Goal: Communication & Community: Connect with others

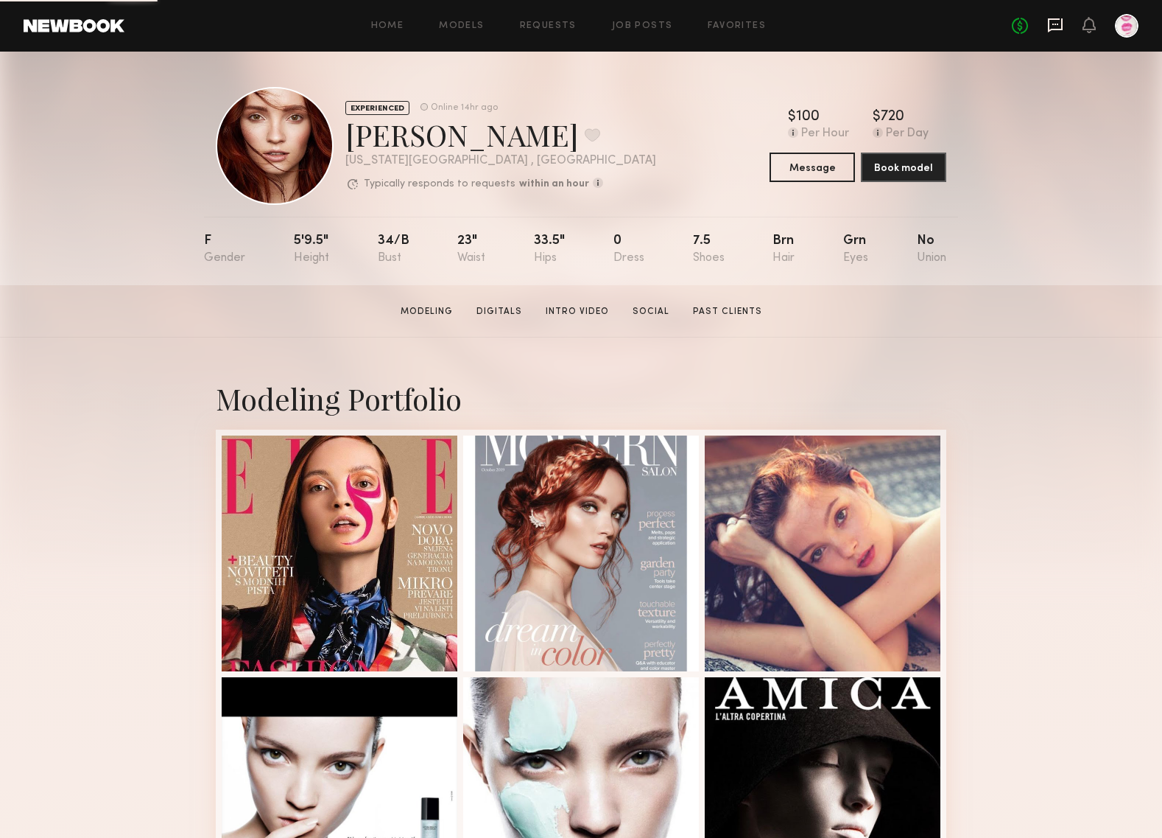
click at [1054, 24] on icon at bounding box center [1056, 24] width 6 height 1
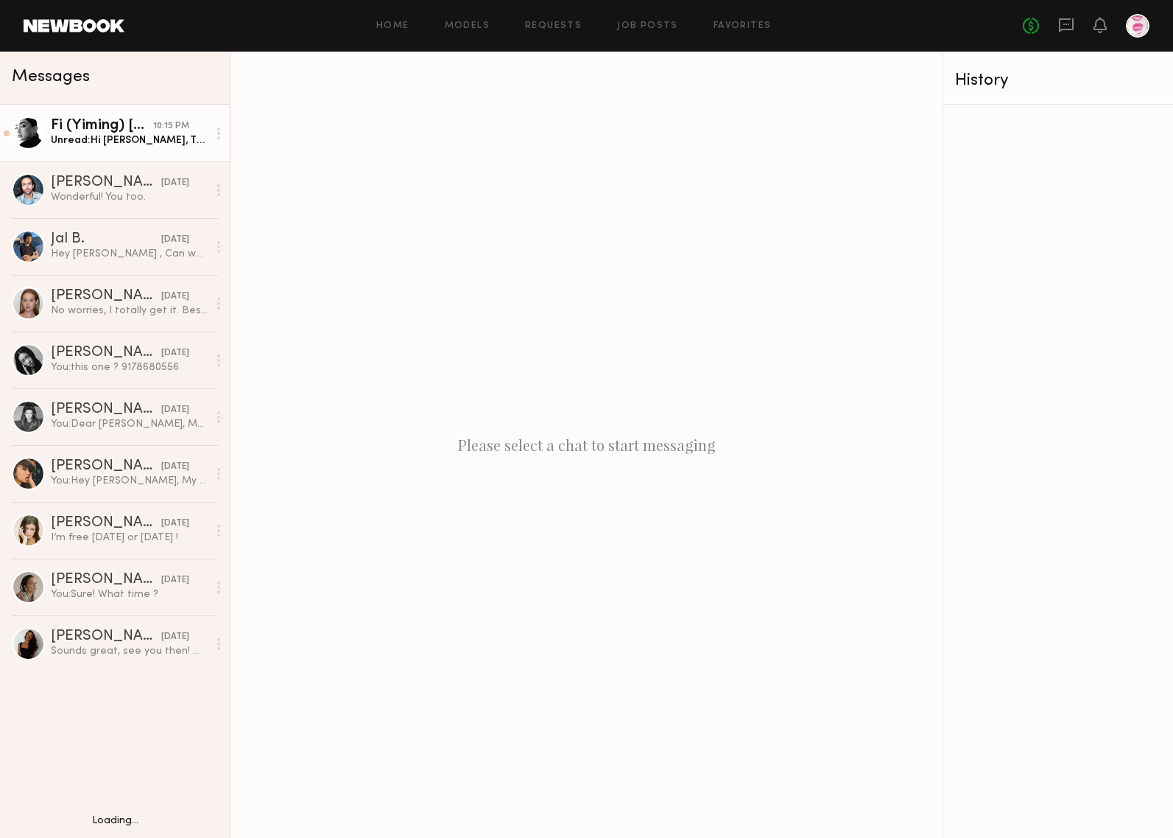
click at [140, 131] on div "Fi (Yiming) [PERSON_NAME]" at bounding box center [102, 126] width 102 height 15
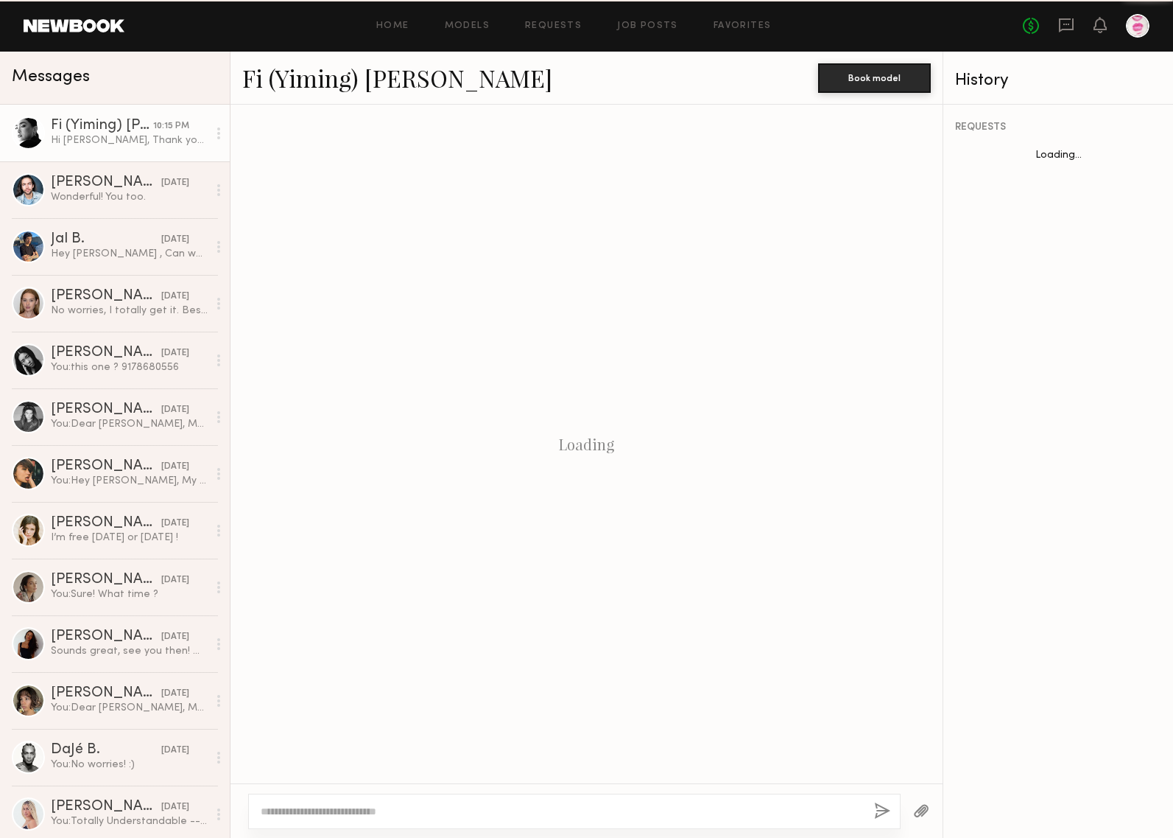
scroll to position [1156, 0]
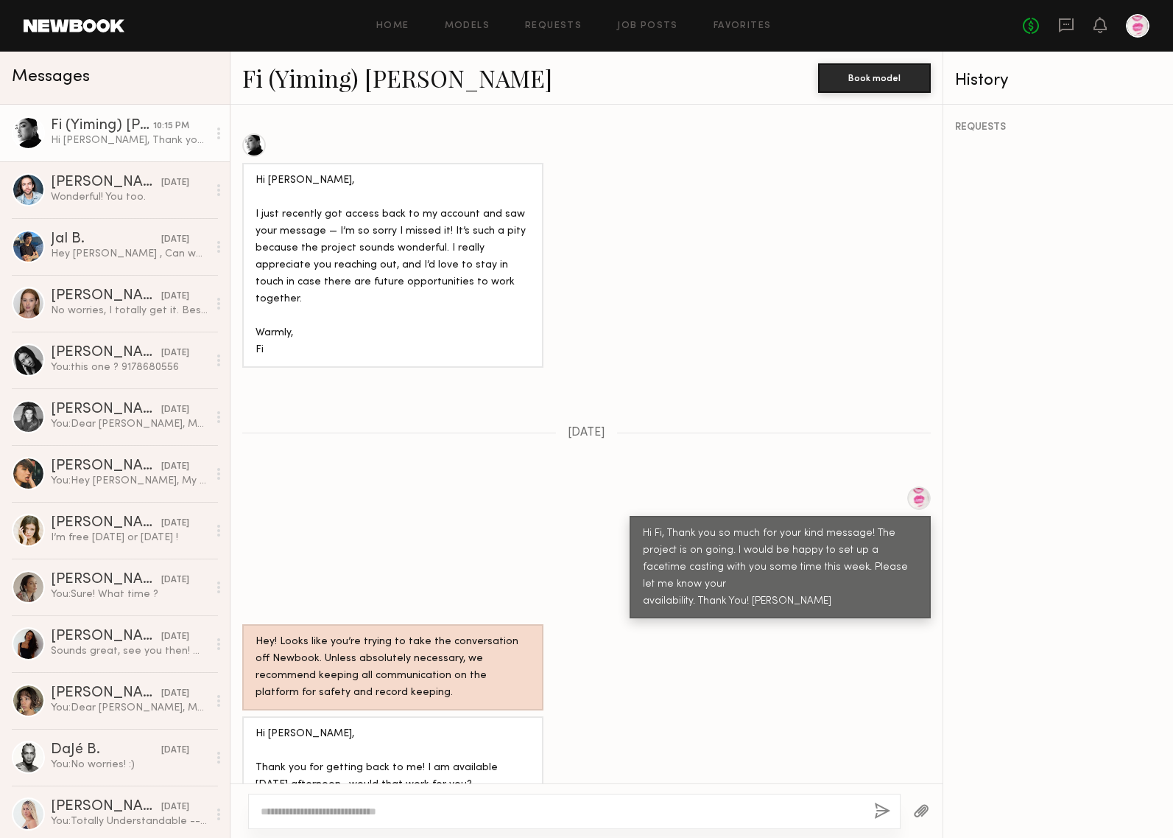
click at [449, 809] on textarea at bounding box center [562, 811] width 602 height 15
click at [353, 810] on textarea "**********" at bounding box center [562, 811] width 602 height 15
type textarea "**********"
click at [878, 811] on button "button" at bounding box center [882, 811] width 16 height 18
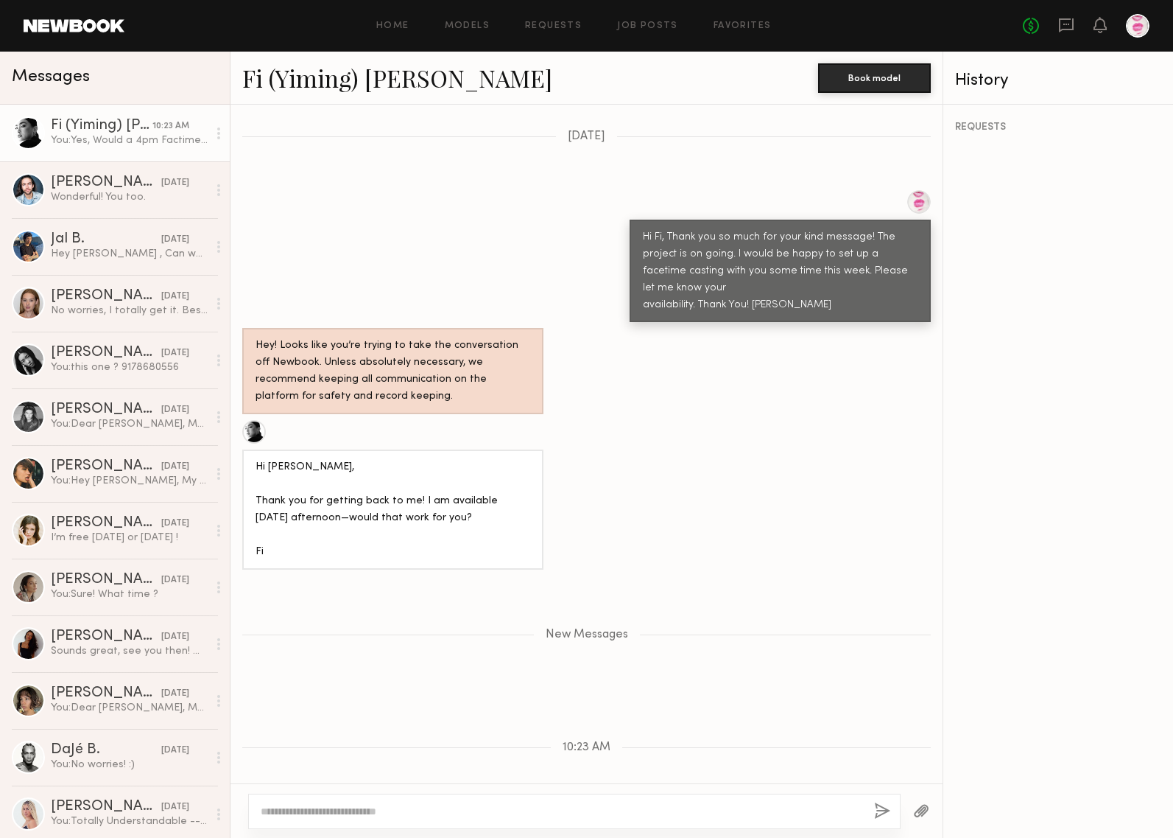
click at [328, 80] on link "Fi (Yiming) [PERSON_NAME]" at bounding box center [397, 78] width 310 height 32
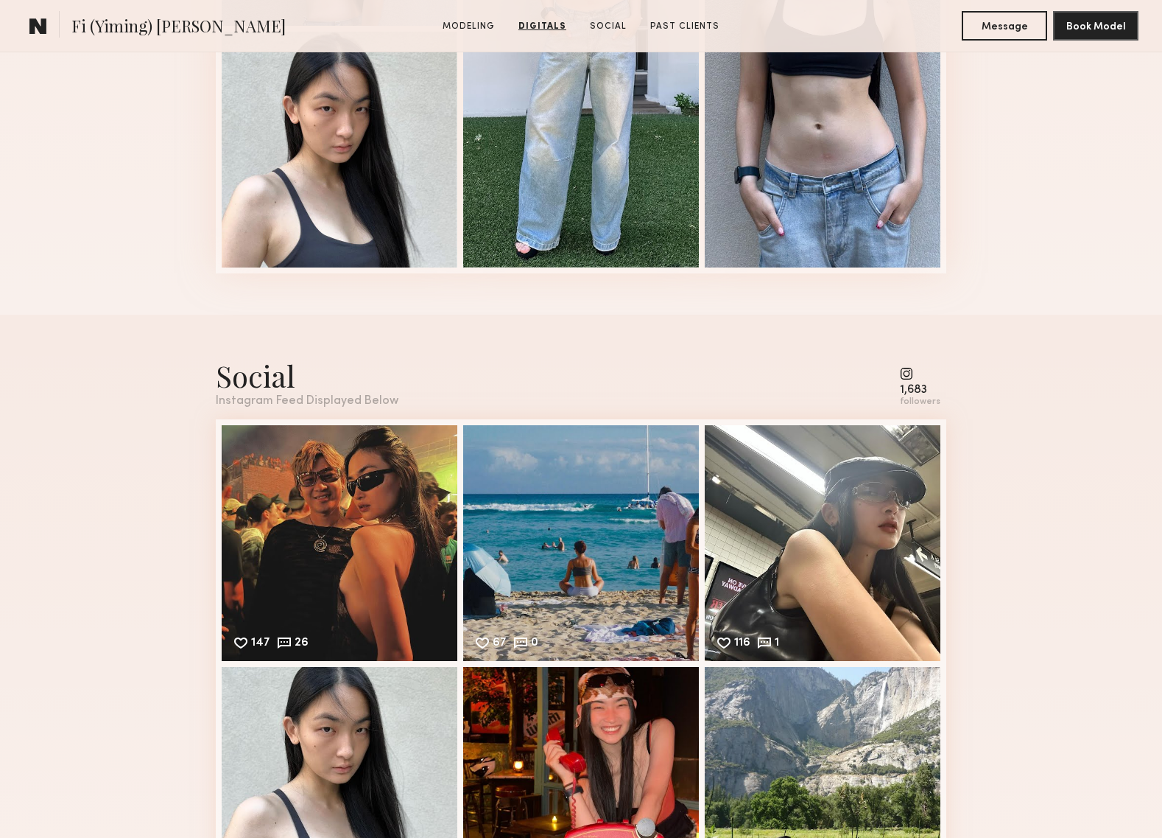
scroll to position [1934, 0]
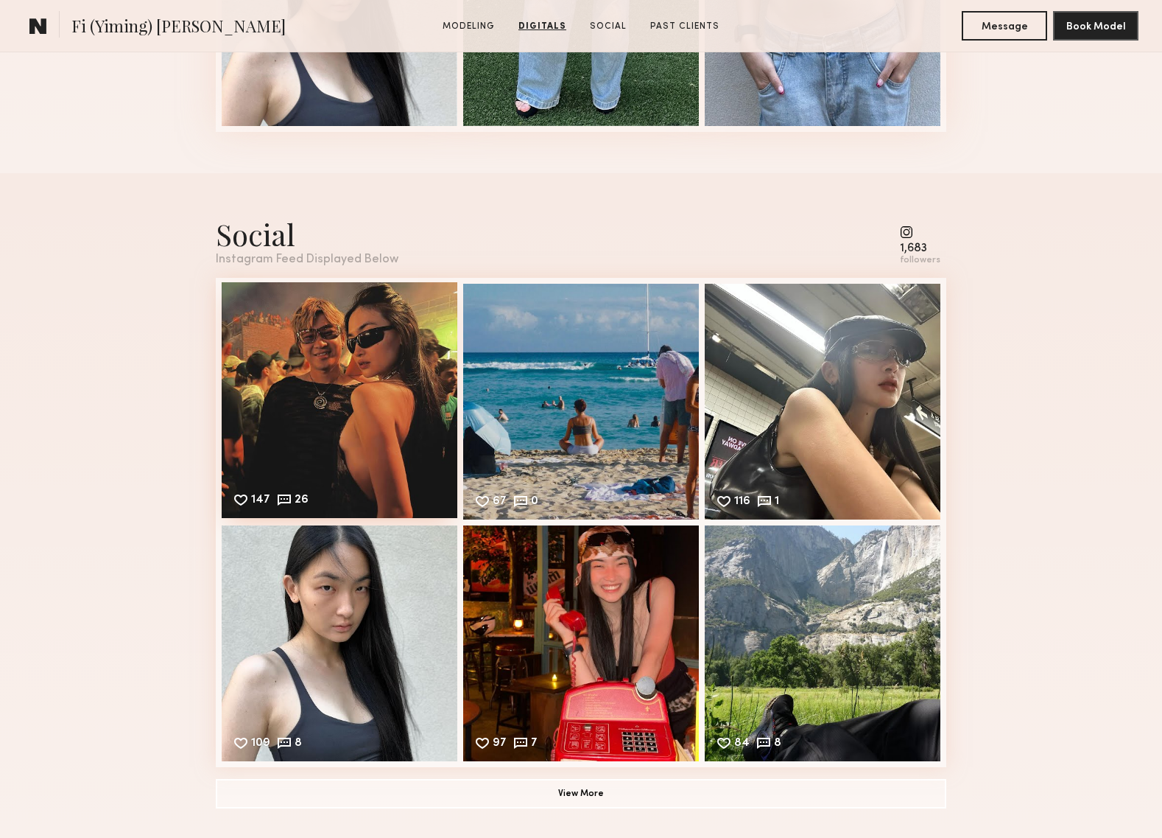
click at [323, 407] on div "147 26 Likes & comments displayed to show model’s engagement" at bounding box center [340, 400] width 236 height 236
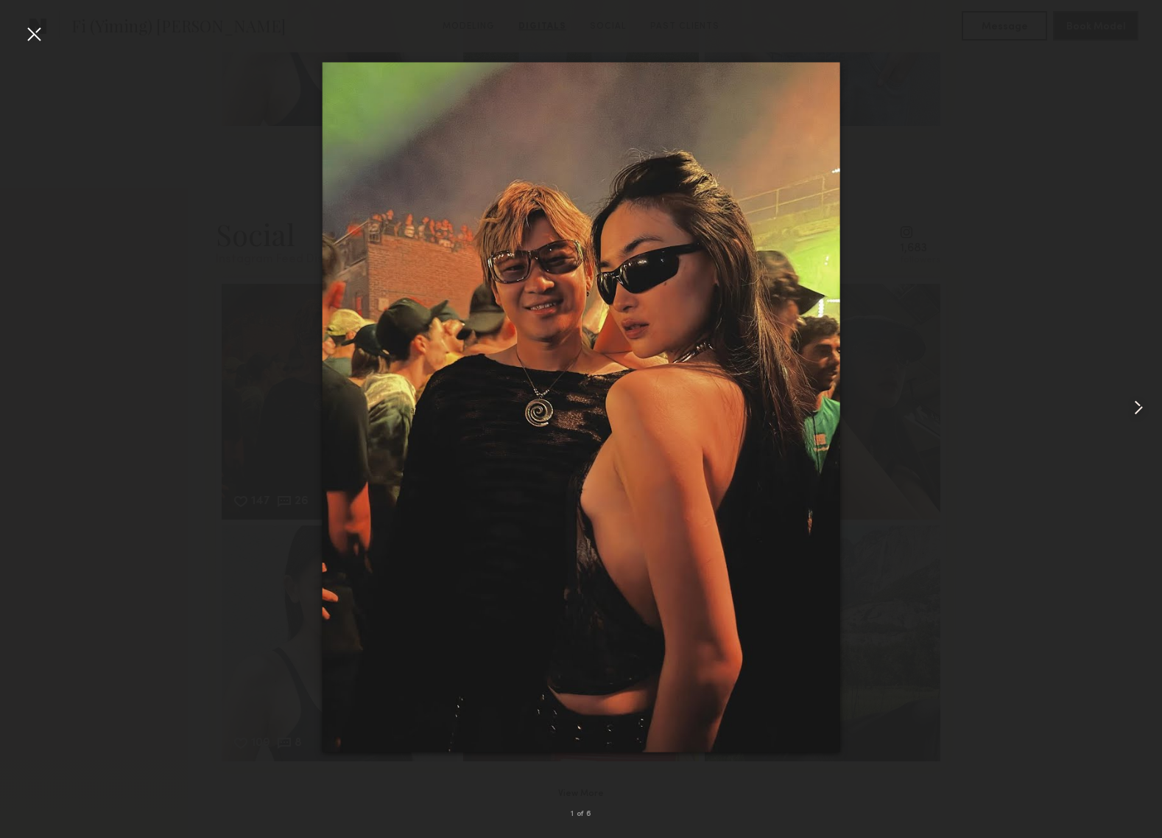
click at [1145, 409] on common-icon at bounding box center [1139, 408] width 24 height 24
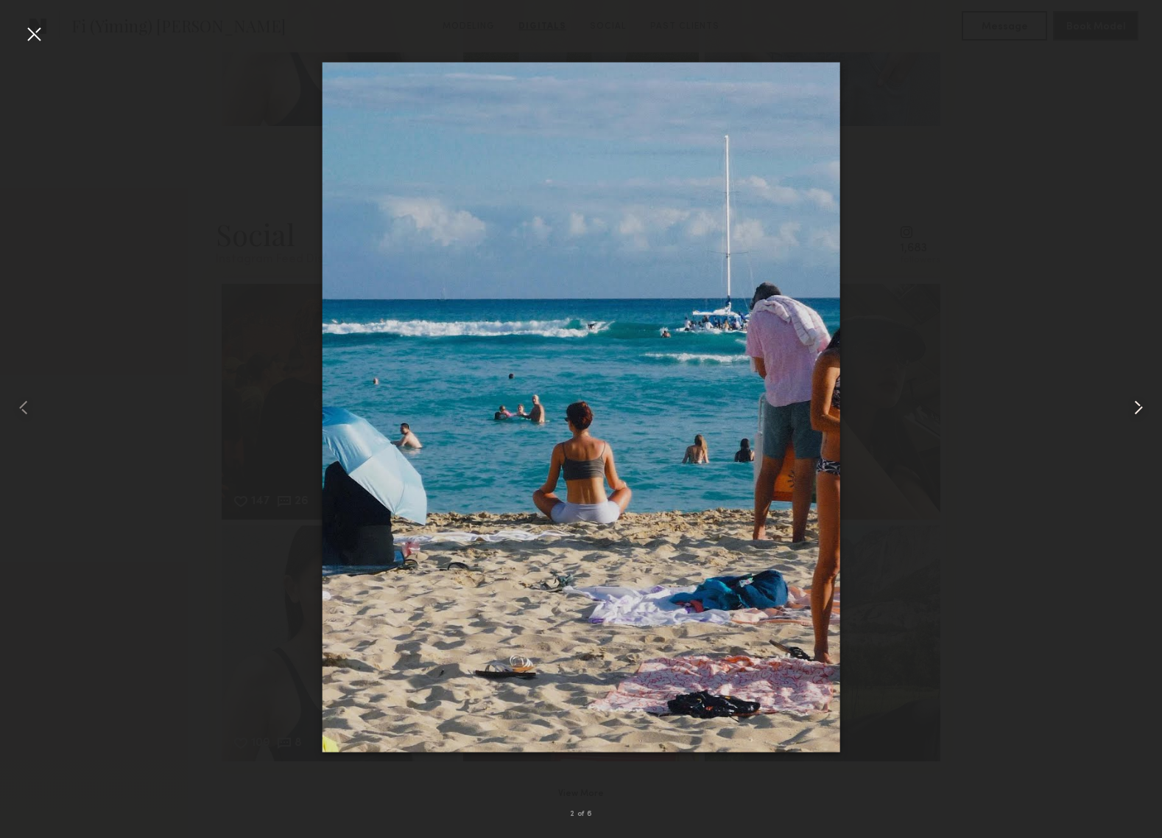
click at [1145, 410] on common-icon at bounding box center [1139, 408] width 24 height 24
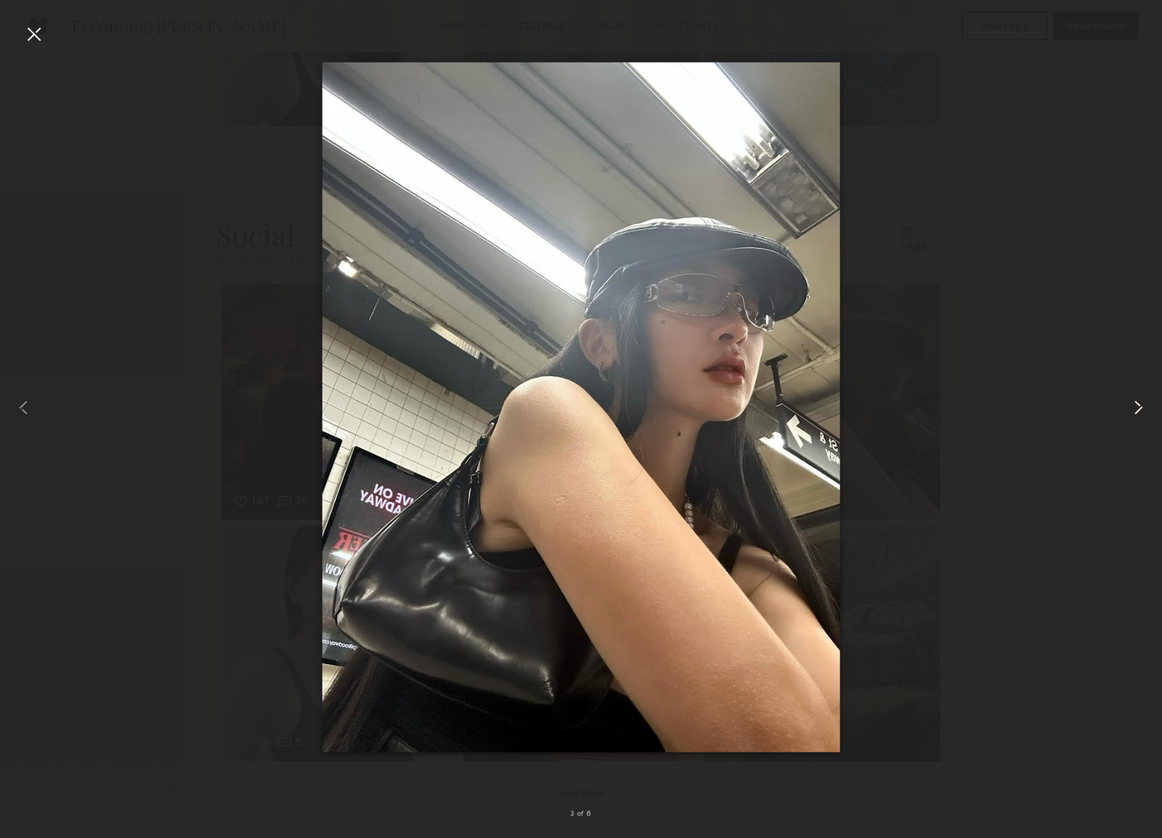
click at [1145, 410] on common-icon at bounding box center [1139, 408] width 24 height 24
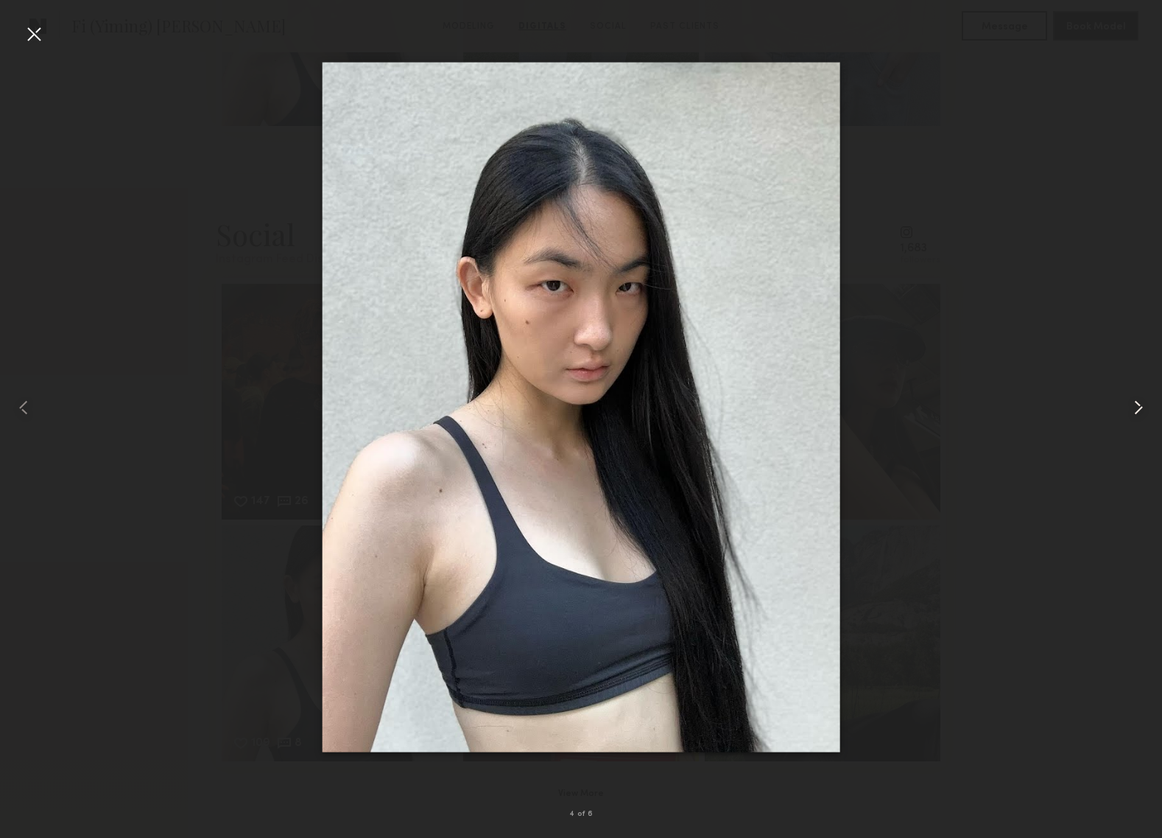
click at [1145, 410] on common-icon at bounding box center [1139, 408] width 24 height 24
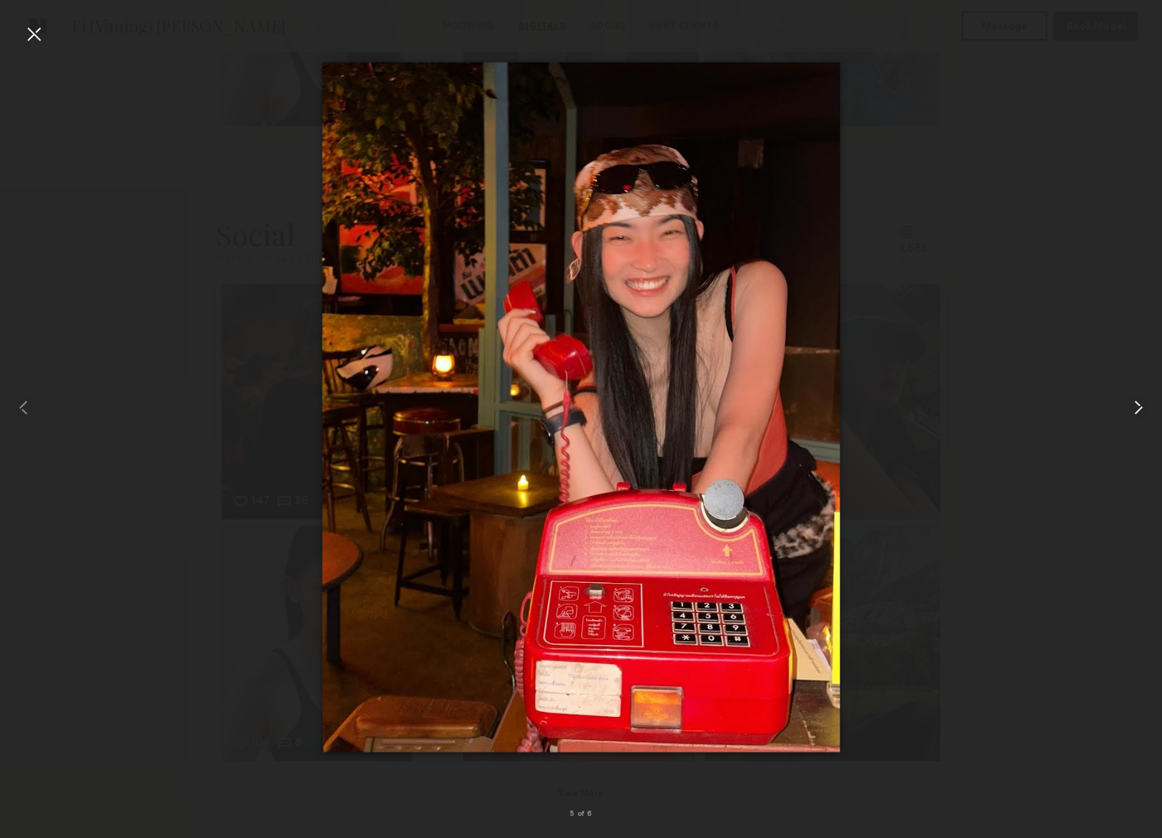
click at [1145, 410] on common-icon at bounding box center [1139, 408] width 24 height 24
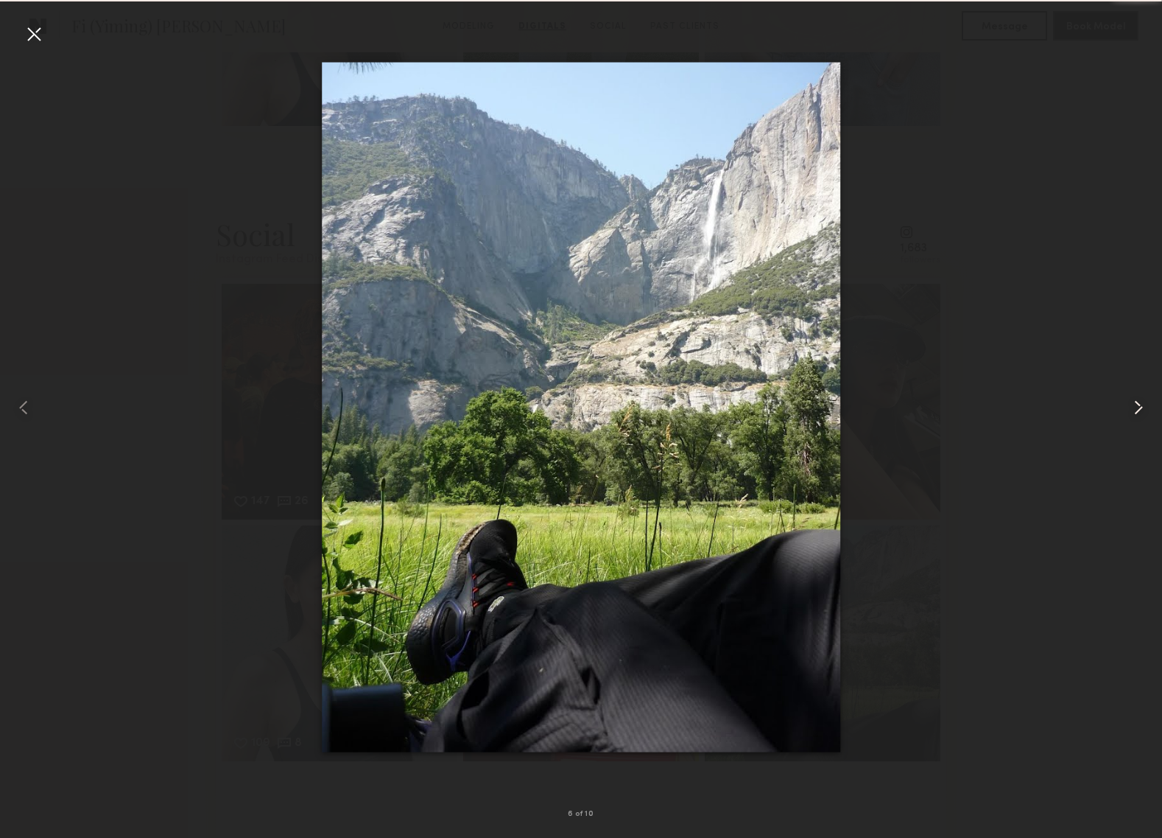
click at [1145, 410] on common-icon at bounding box center [1139, 408] width 24 height 24
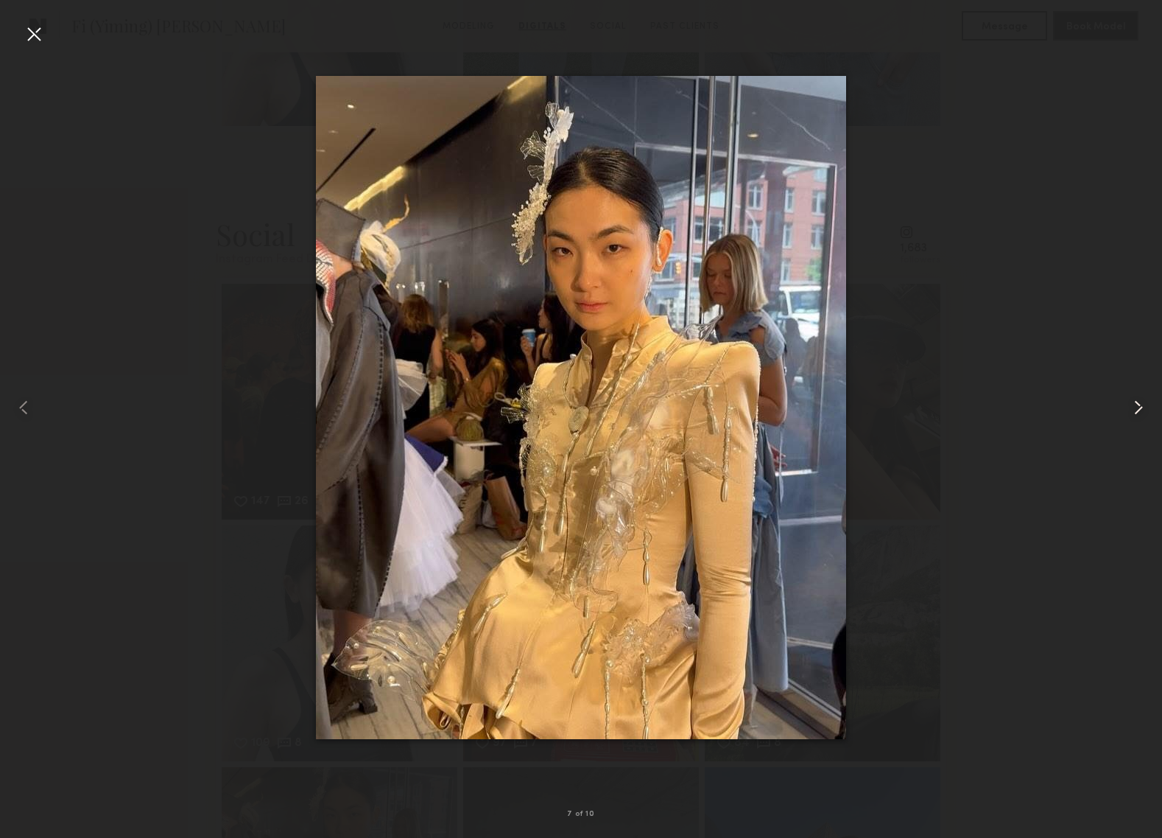
click at [1145, 410] on common-icon at bounding box center [1139, 408] width 24 height 24
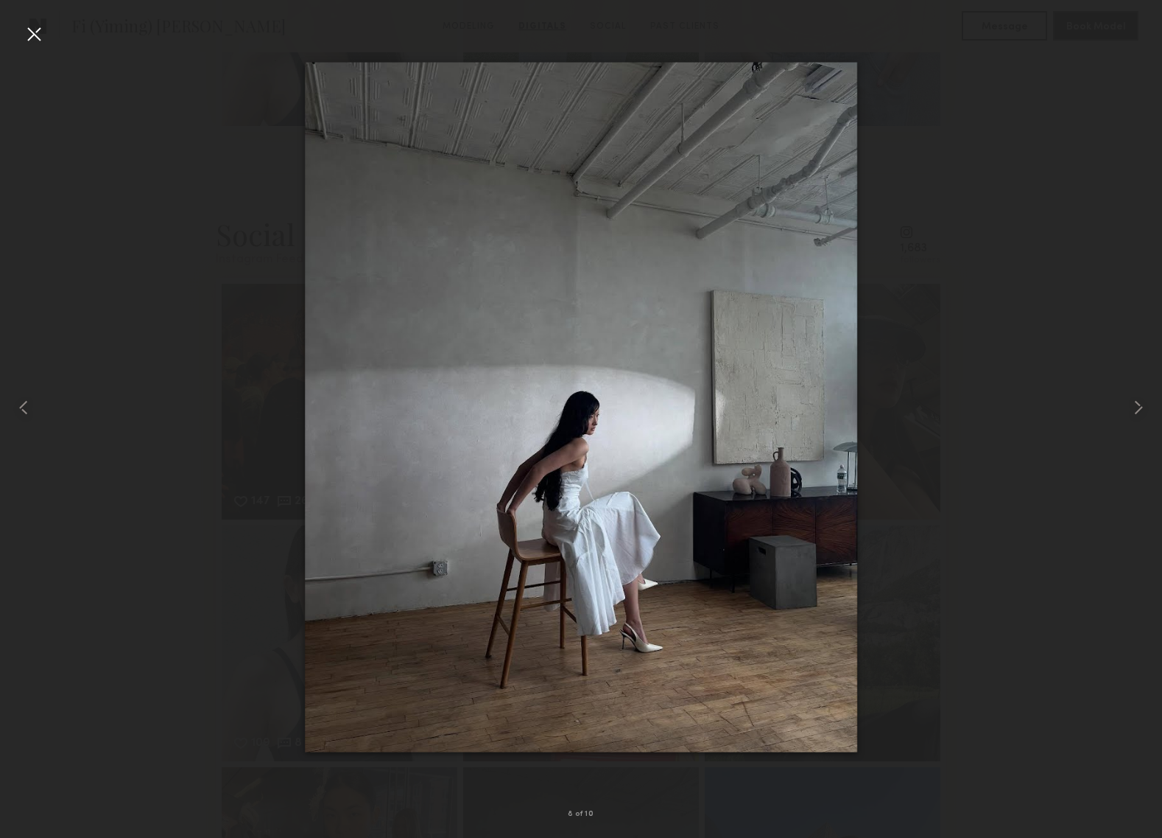
click at [36, 38] on div at bounding box center [34, 34] width 24 height 24
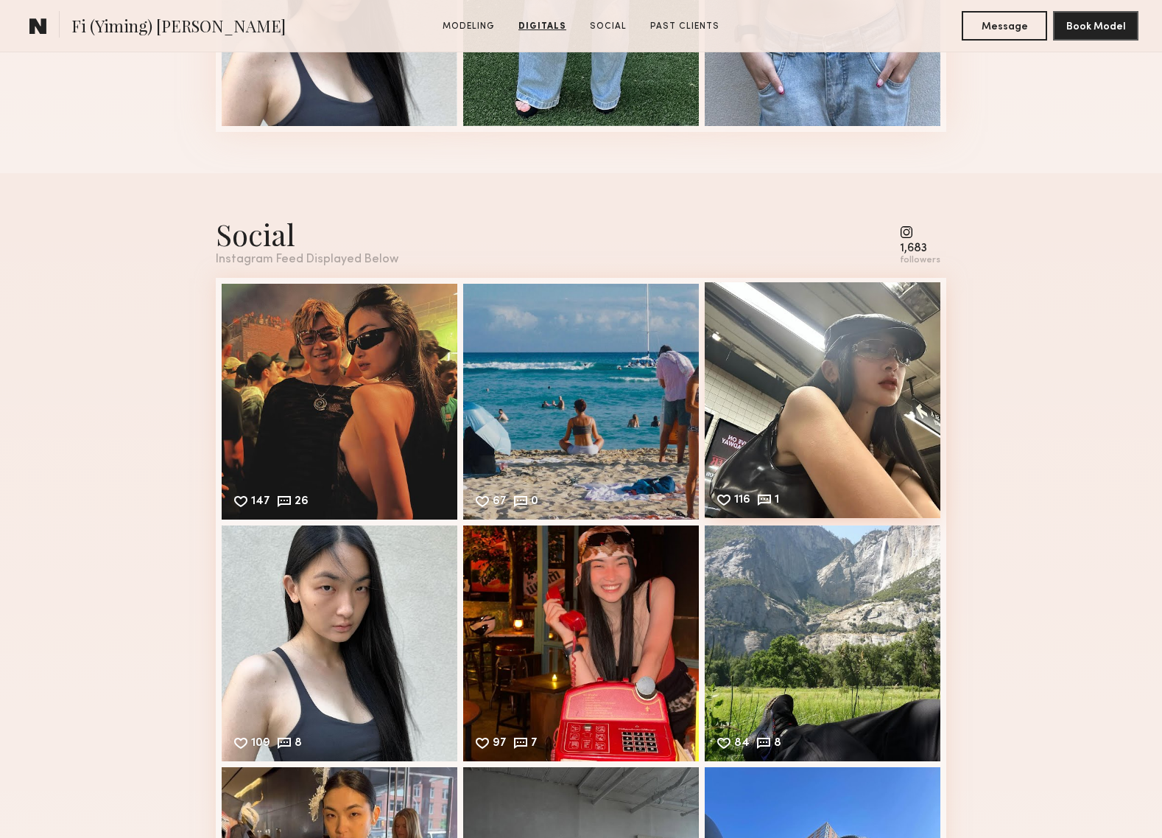
scroll to position [2605, 0]
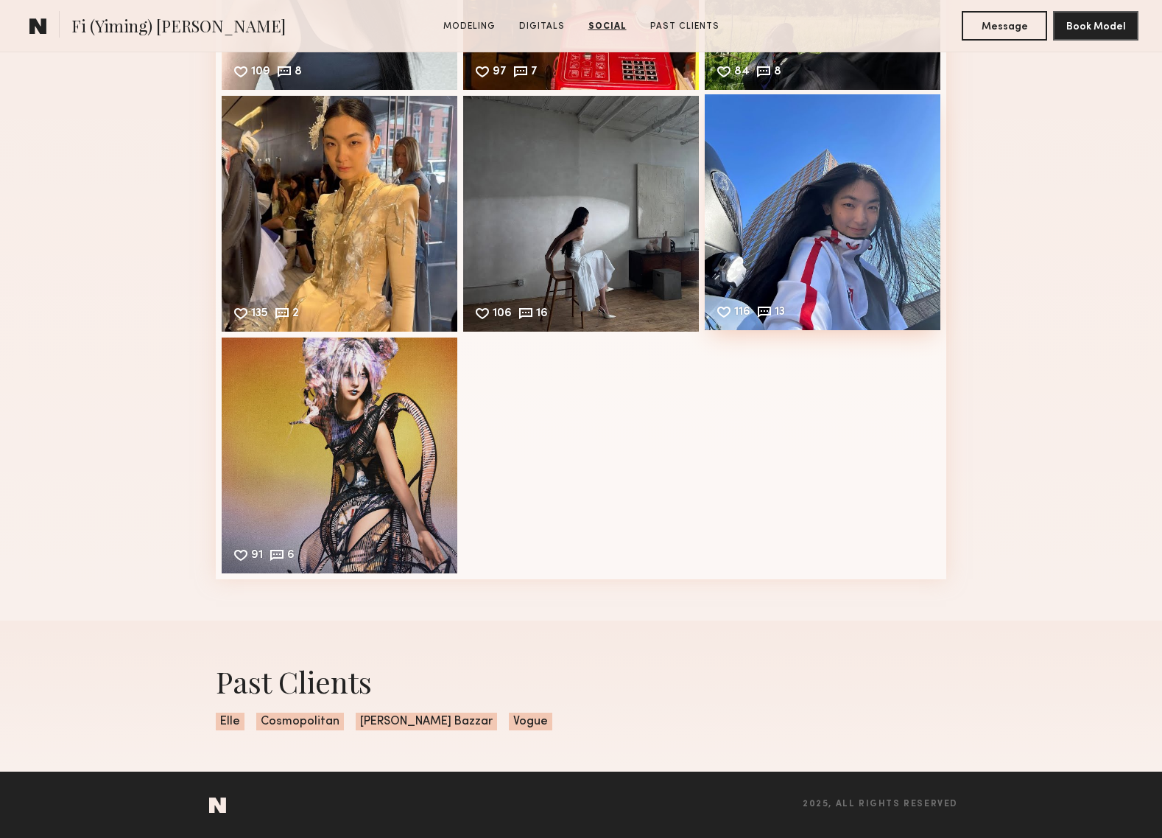
click at [805, 242] on div "116 13 Likes & comments displayed to show model’s engagement" at bounding box center [823, 212] width 236 height 236
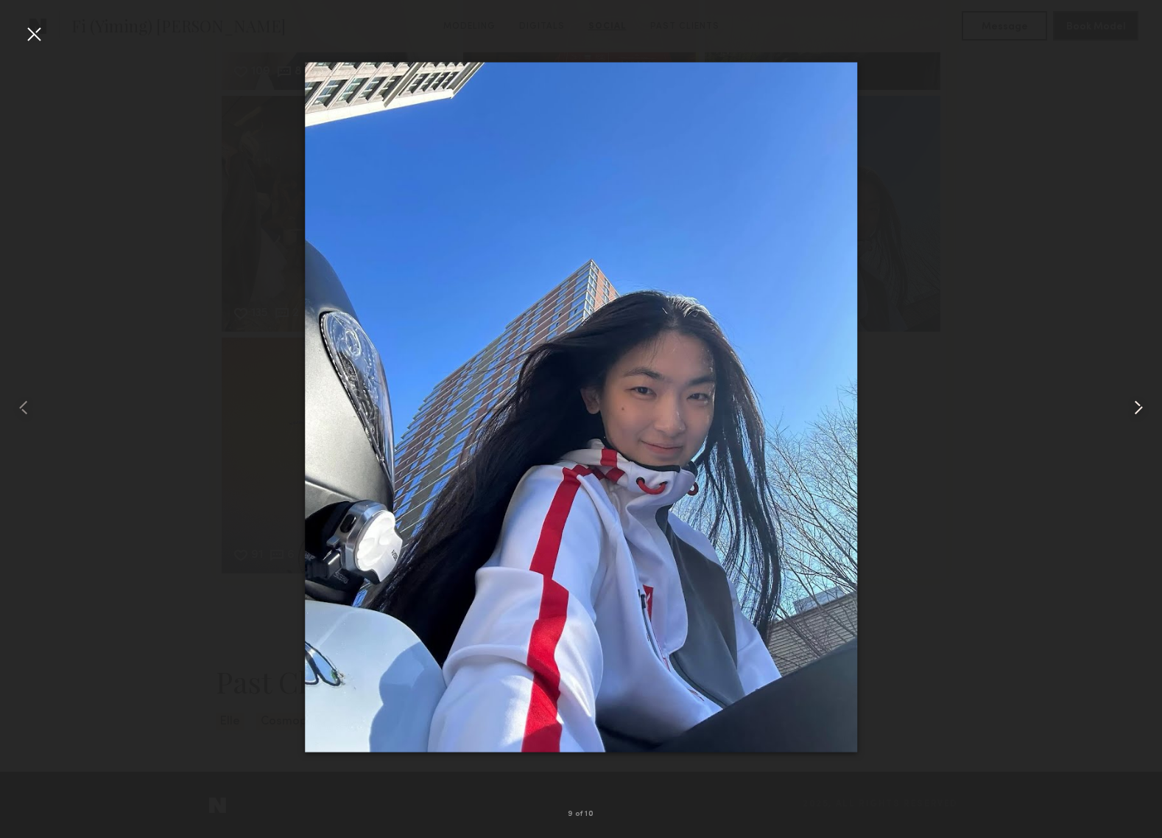
click at [1143, 404] on common-icon at bounding box center [1139, 408] width 24 height 24
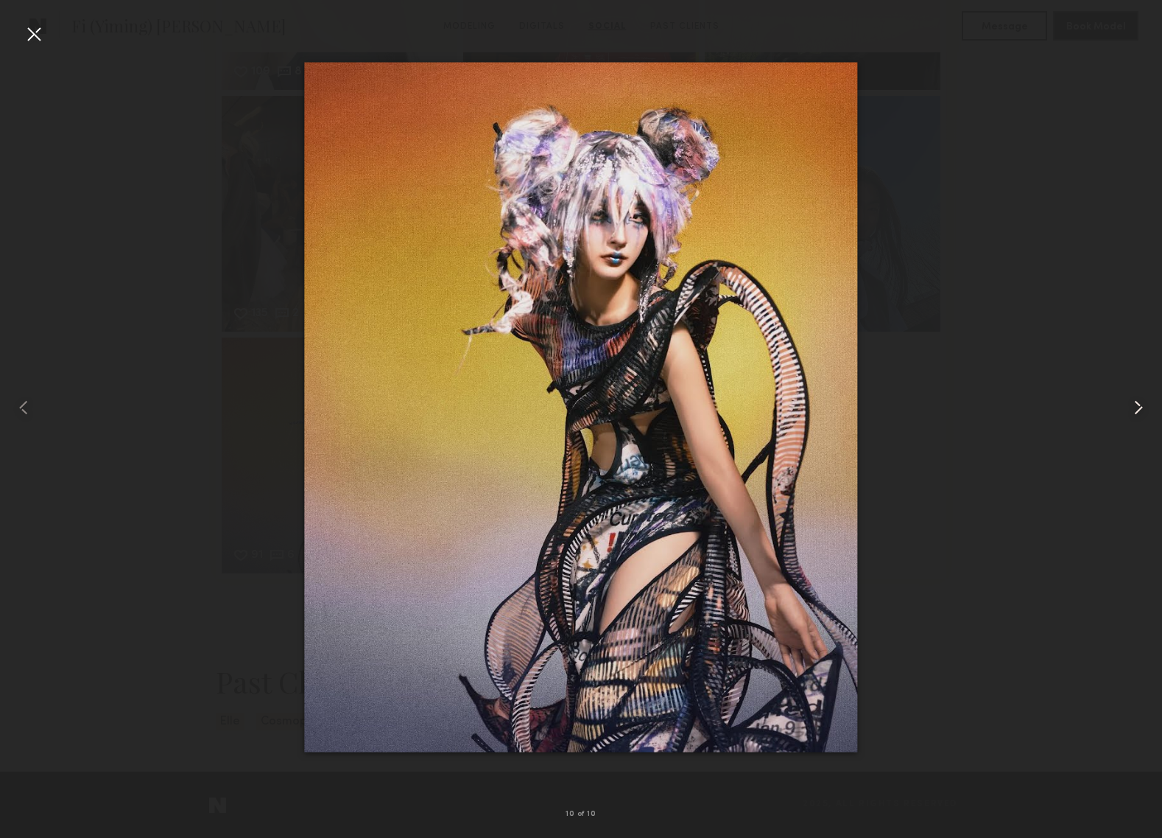
click at [1144, 404] on common-icon at bounding box center [1139, 408] width 24 height 24
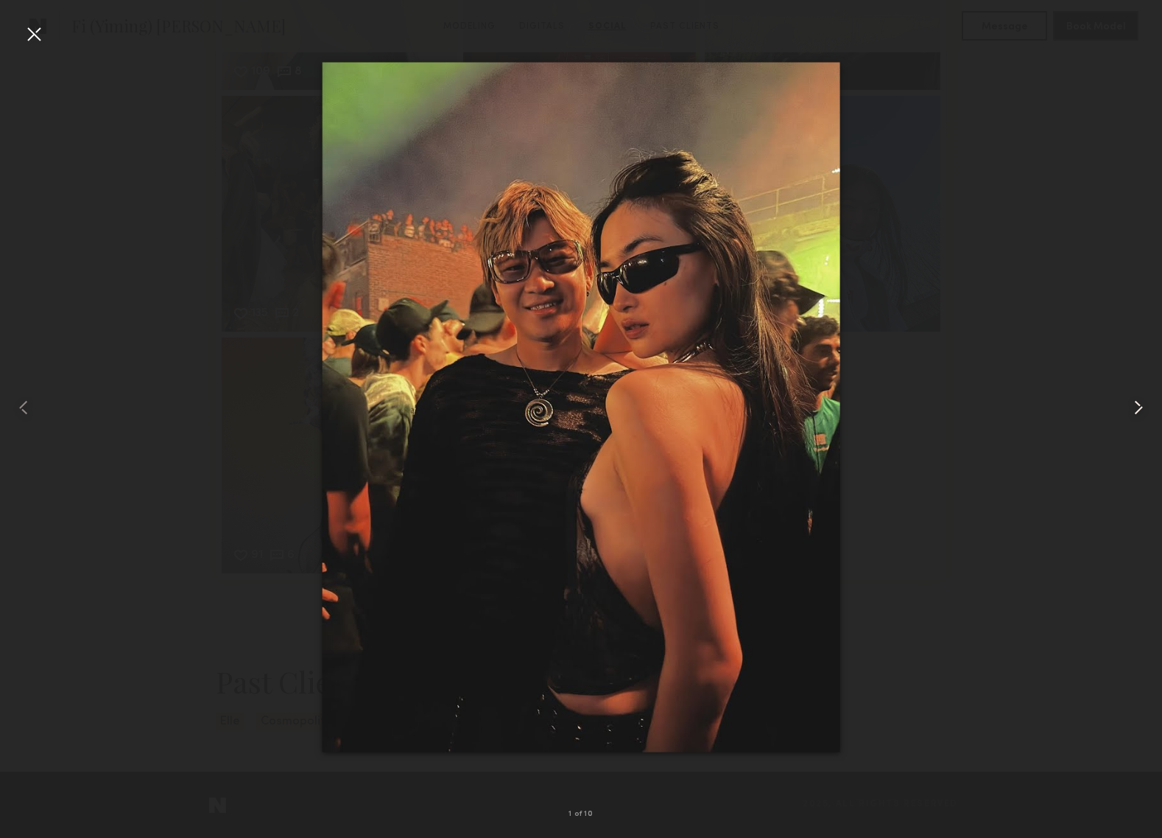
click at [1144, 404] on common-icon at bounding box center [1139, 408] width 24 height 24
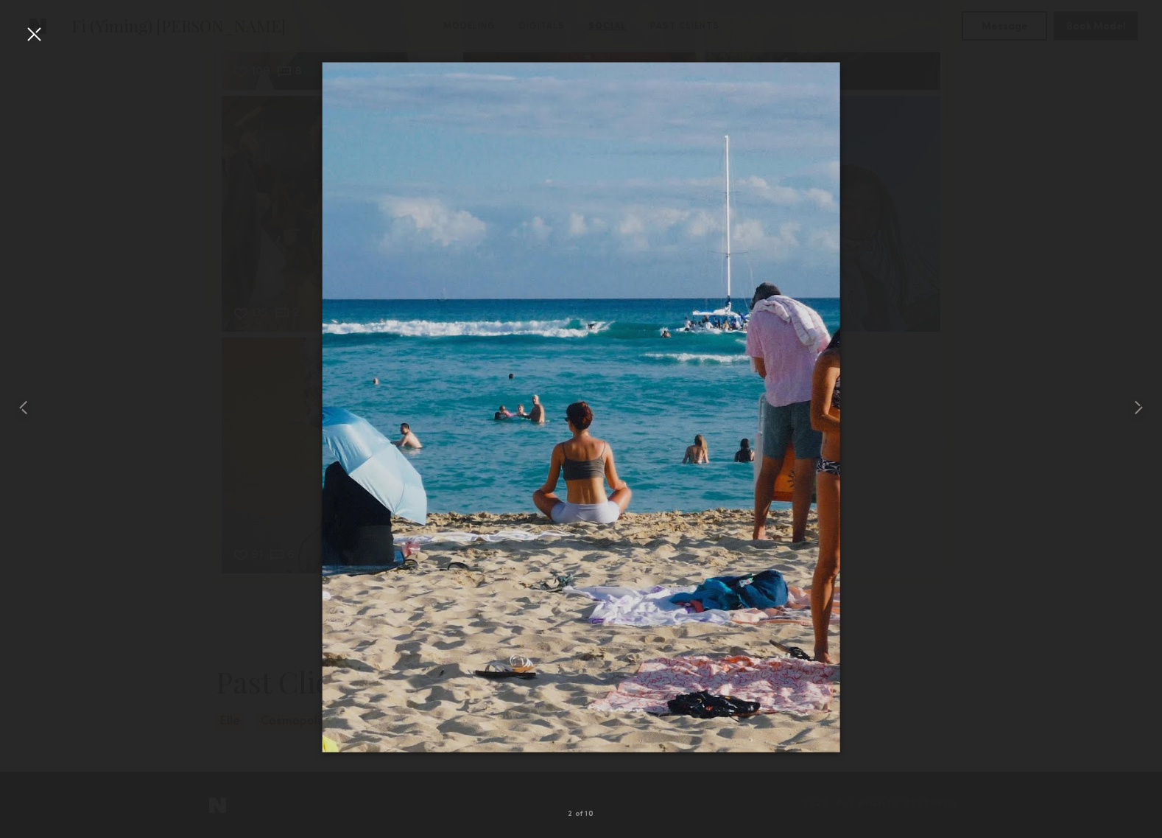
click at [1044, 197] on div at bounding box center [581, 407] width 1162 height 767
click at [31, 35] on div at bounding box center [34, 34] width 24 height 24
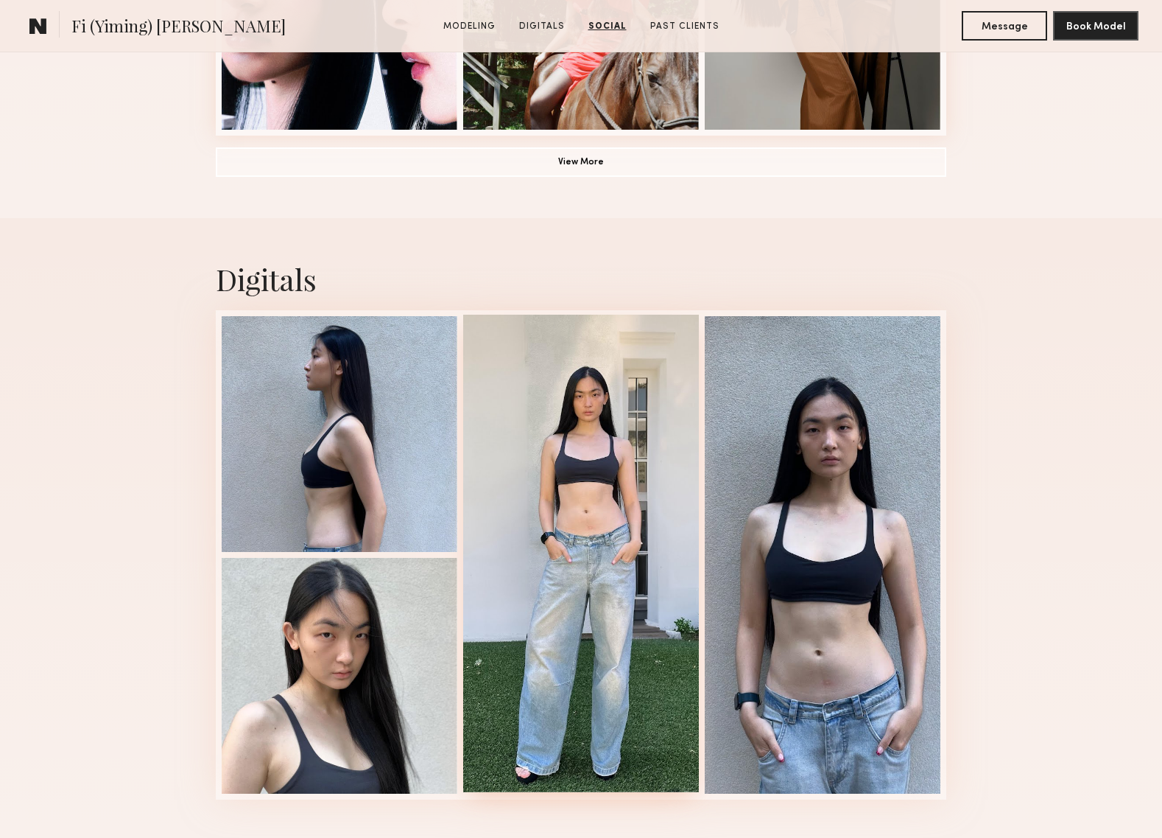
scroll to position [1254, 0]
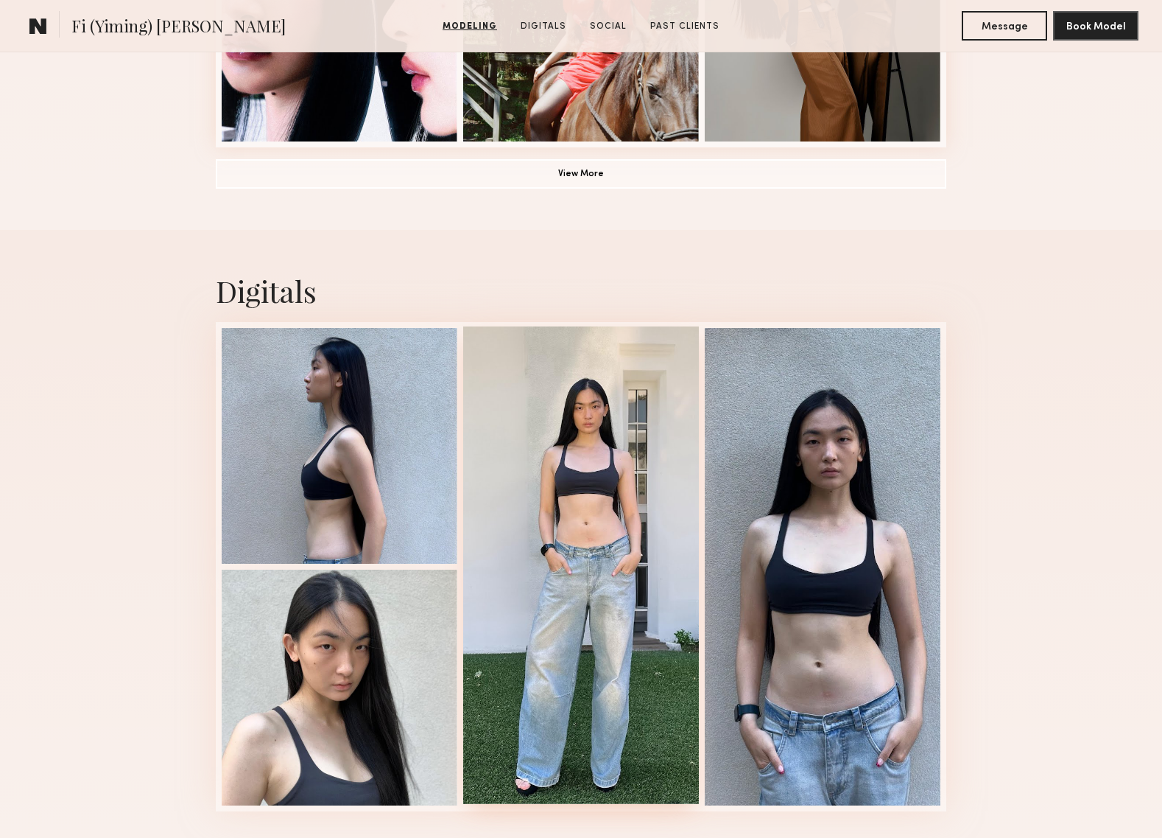
click at [622, 537] on div at bounding box center [581, 564] width 236 height 477
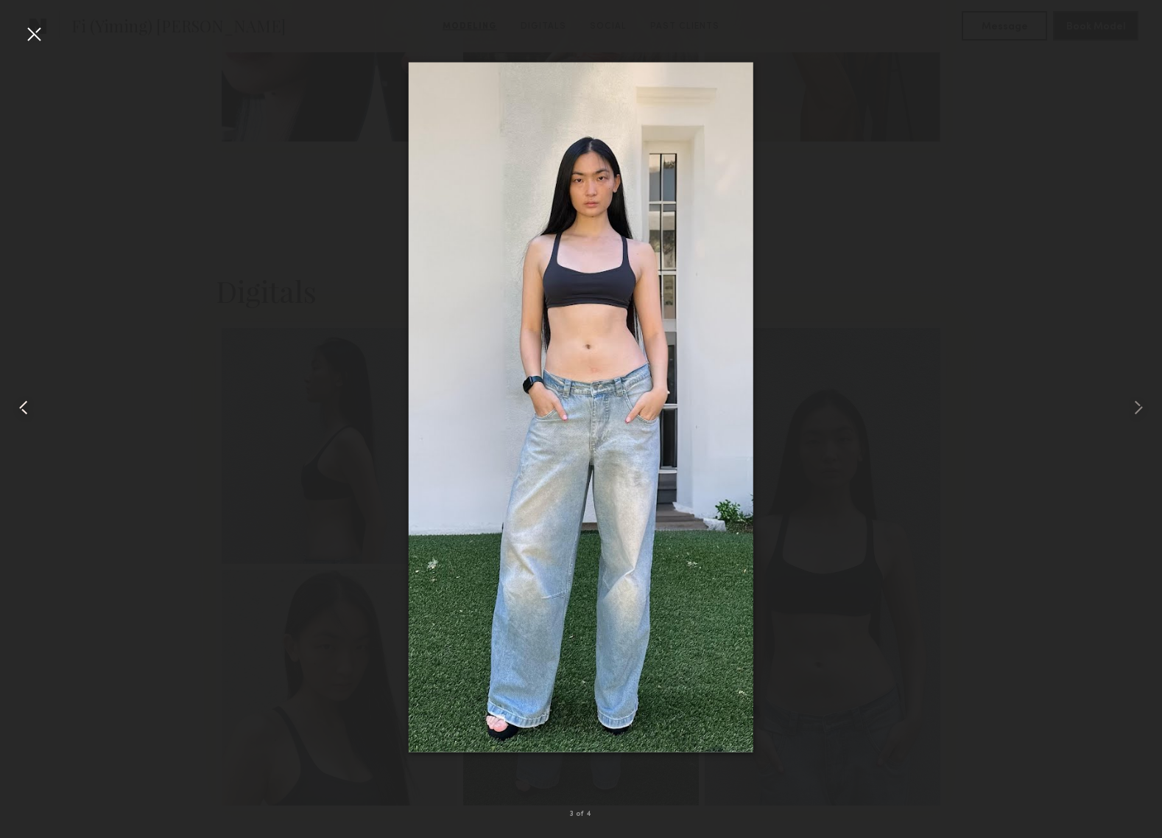
click at [34, 404] on common-icon at bounding box center [24, 408] width 24 height 24
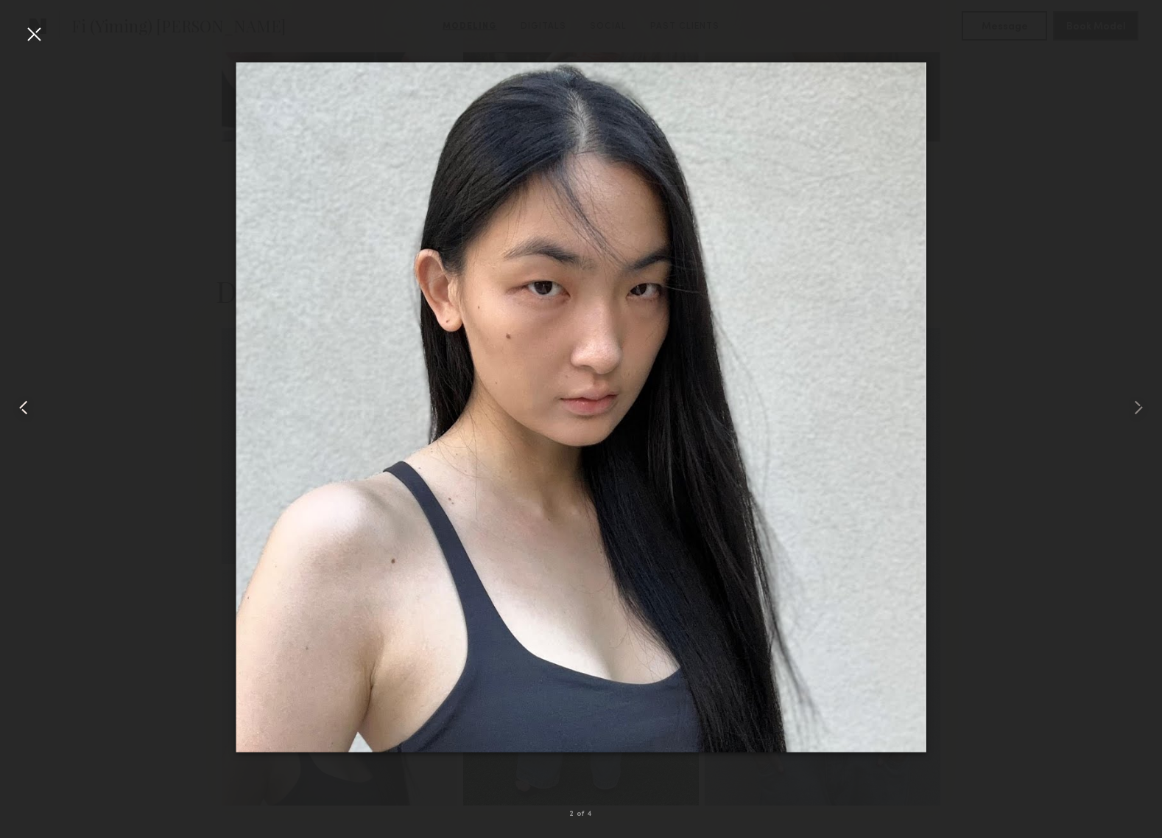
click at [34, 404] on common-icon at bounding box center [24, 408] width 24 height 24
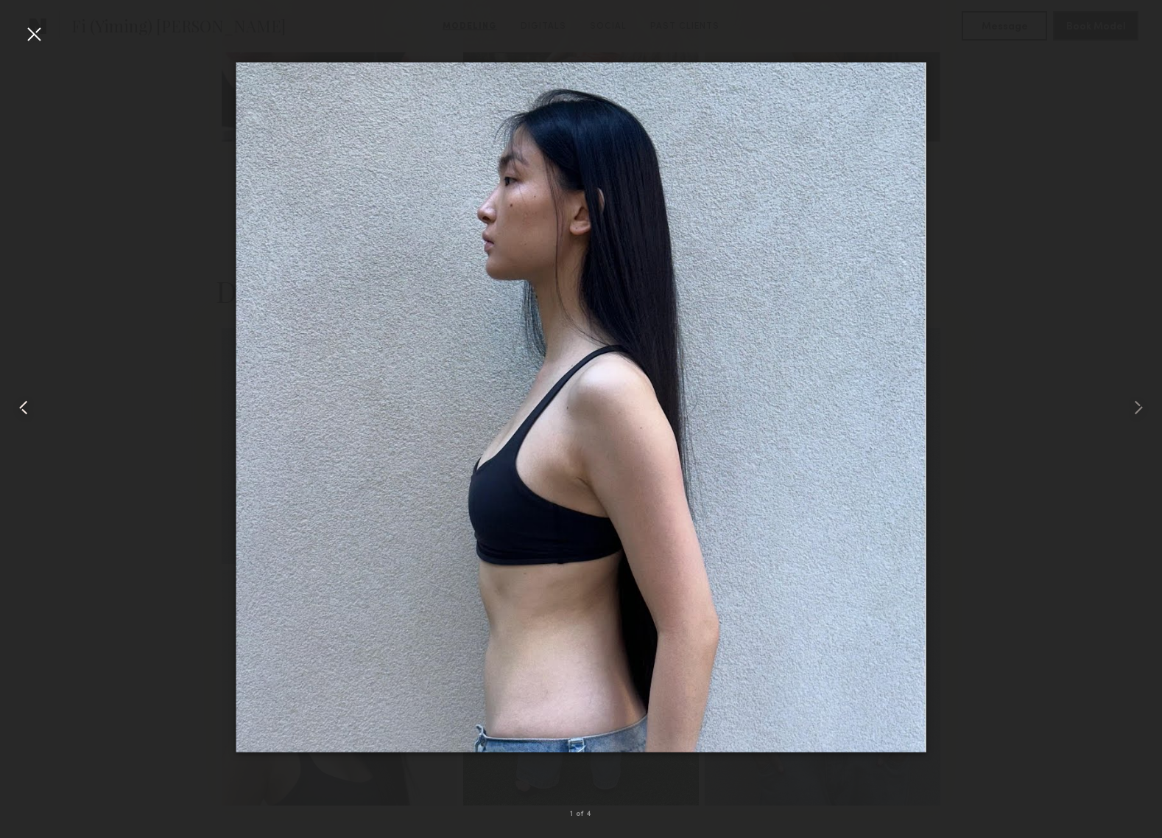
click at [34, 404] on common-icon at bounding box center [24, 408] width 24 height 24
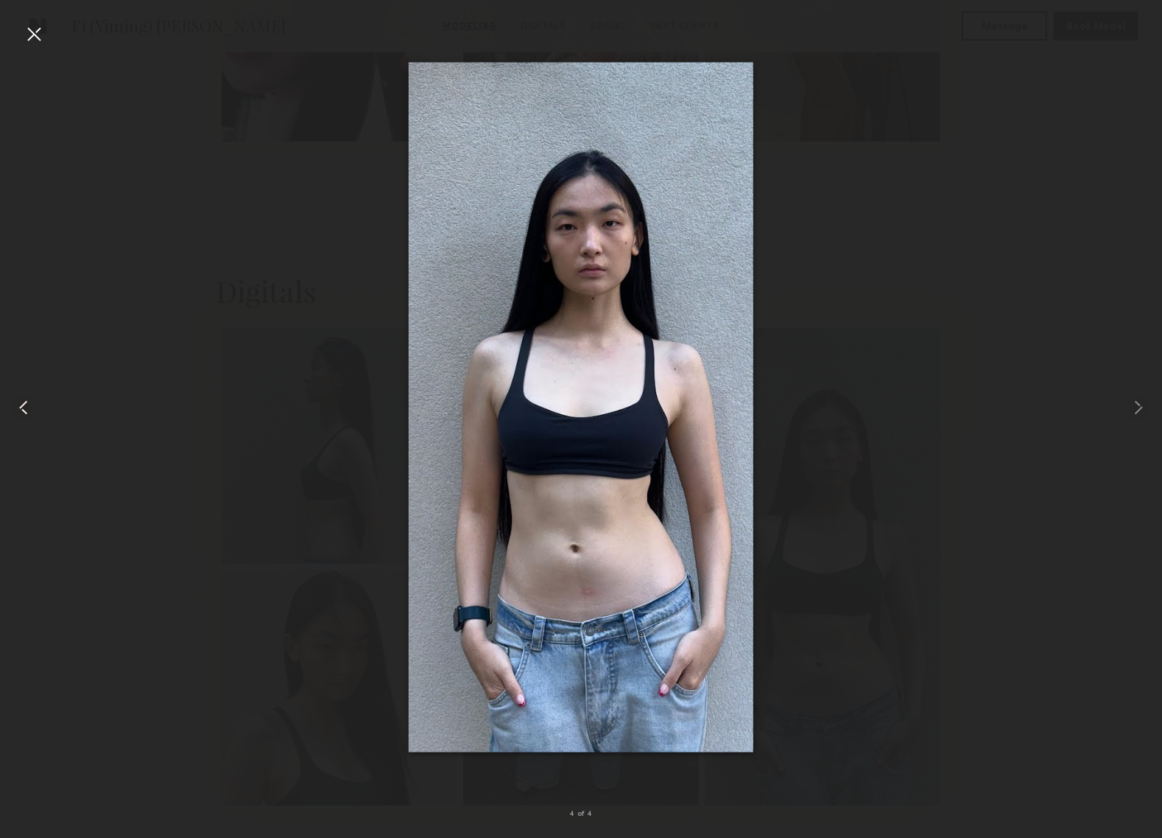
click at [34, 404] on common-icon at bounding box center [24, 408] width 24 height 24
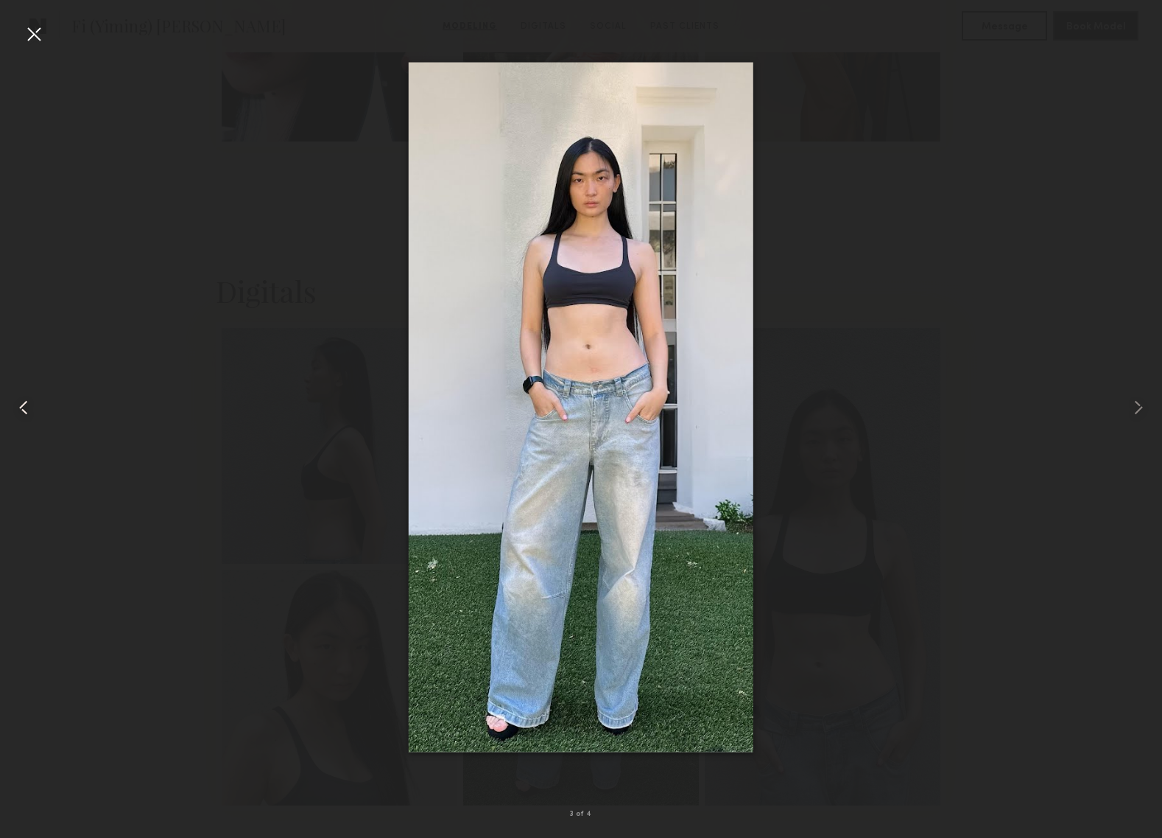
click at [34, 404] on common-icon at bounding box center [24, 408] width 24 height 24
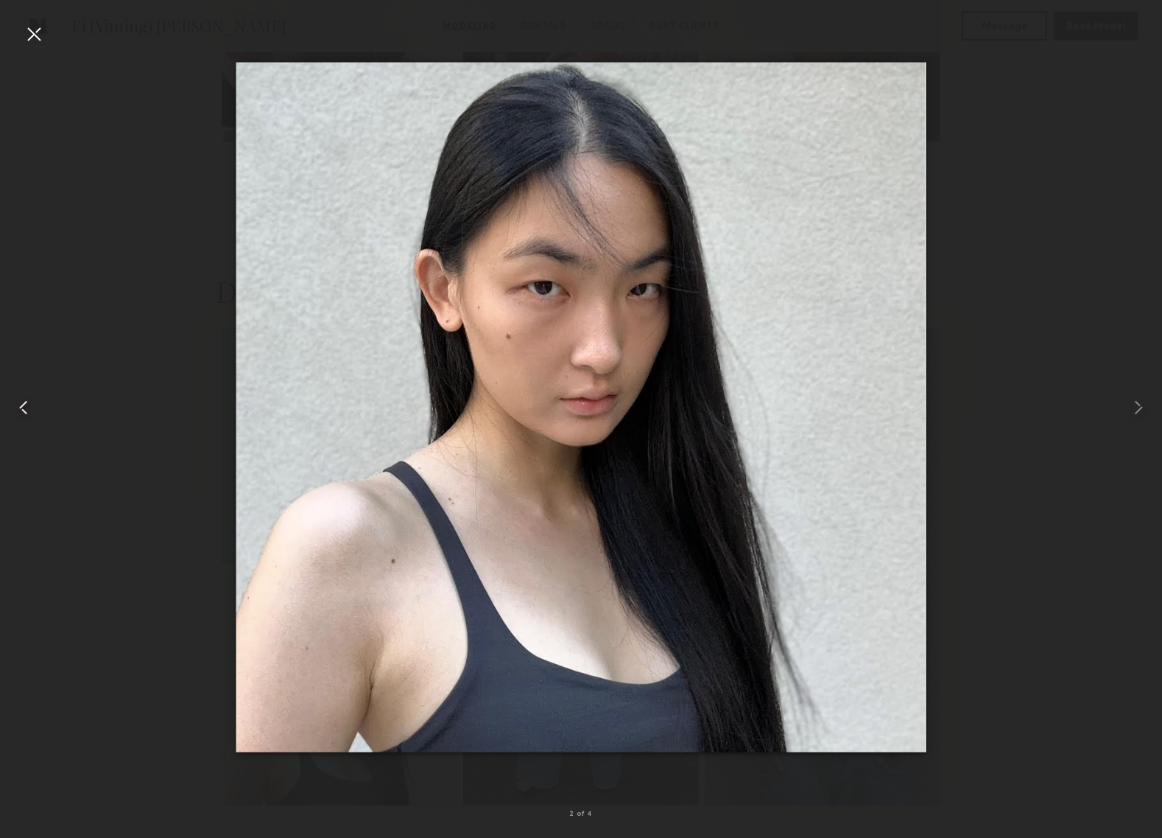
click at [34, 404] on common-icon at bounding box center [24, 408] width 24 height 24
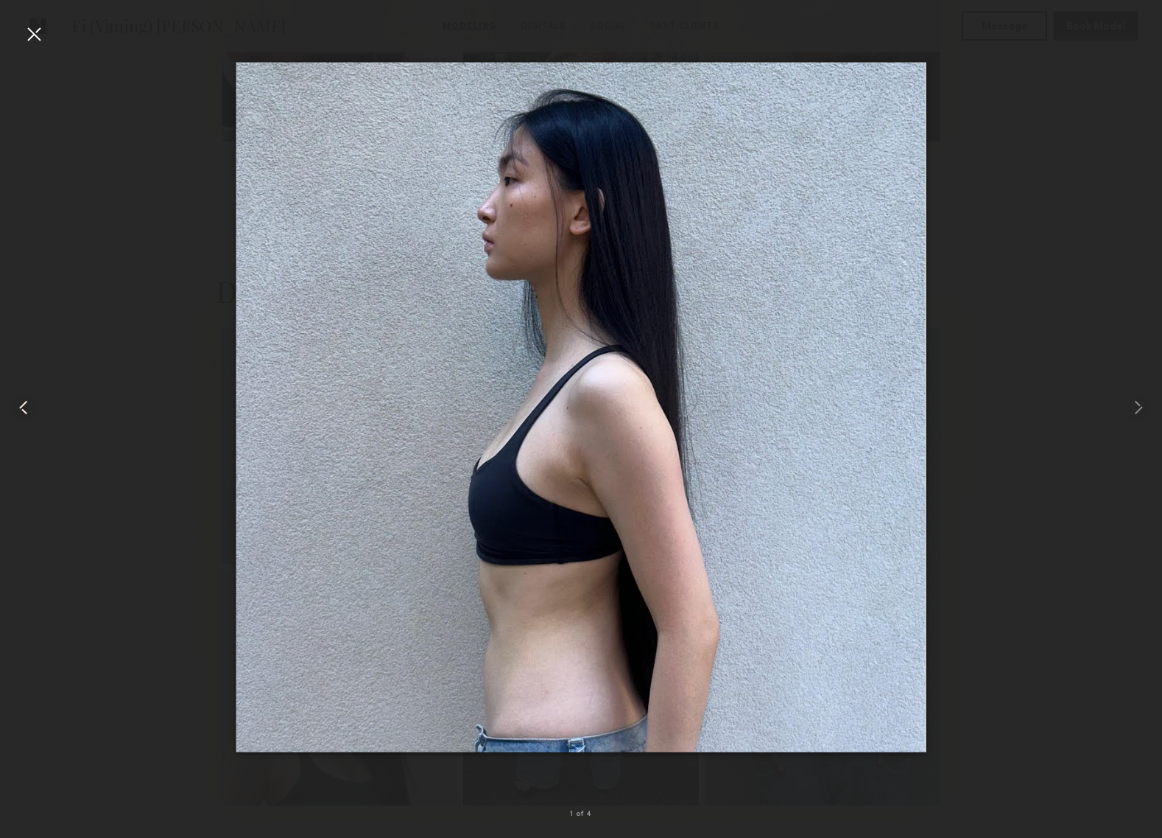
click at [34, 404] on common-icon at bounding box center [24, 408] width 24 height 24
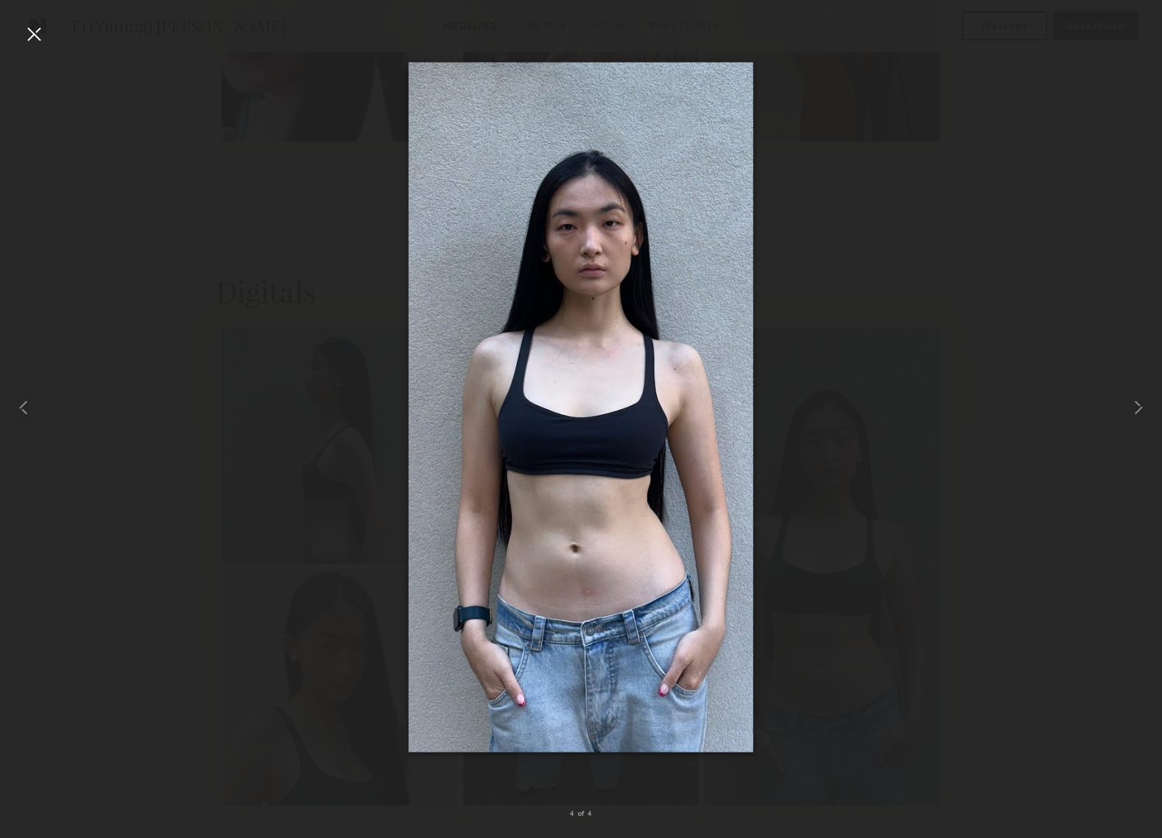
drag, startPoint x: 31, startPoint y: 35, endPoint x: 47, endPoint y: 42, distance: 17.8
click at [31, 35] on div at bounding box center [34, 34] width 24 height 24
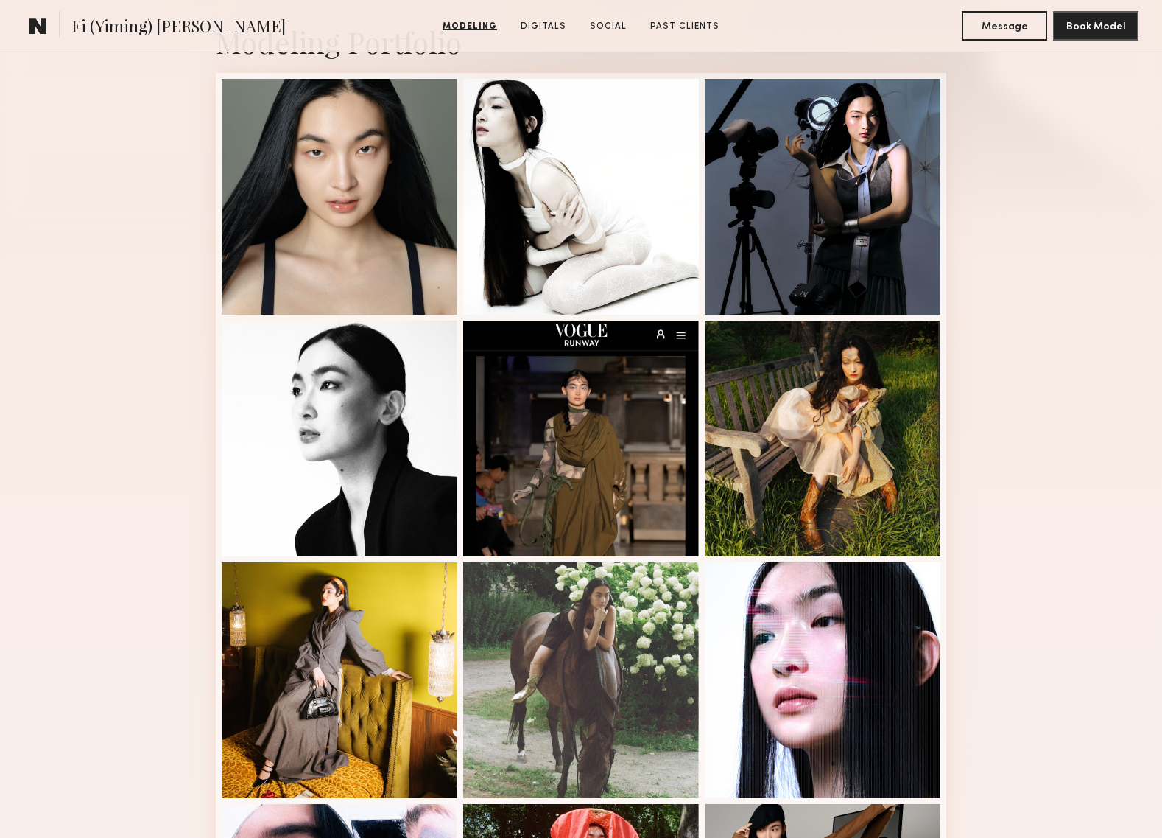
scroll to position [239, 0]
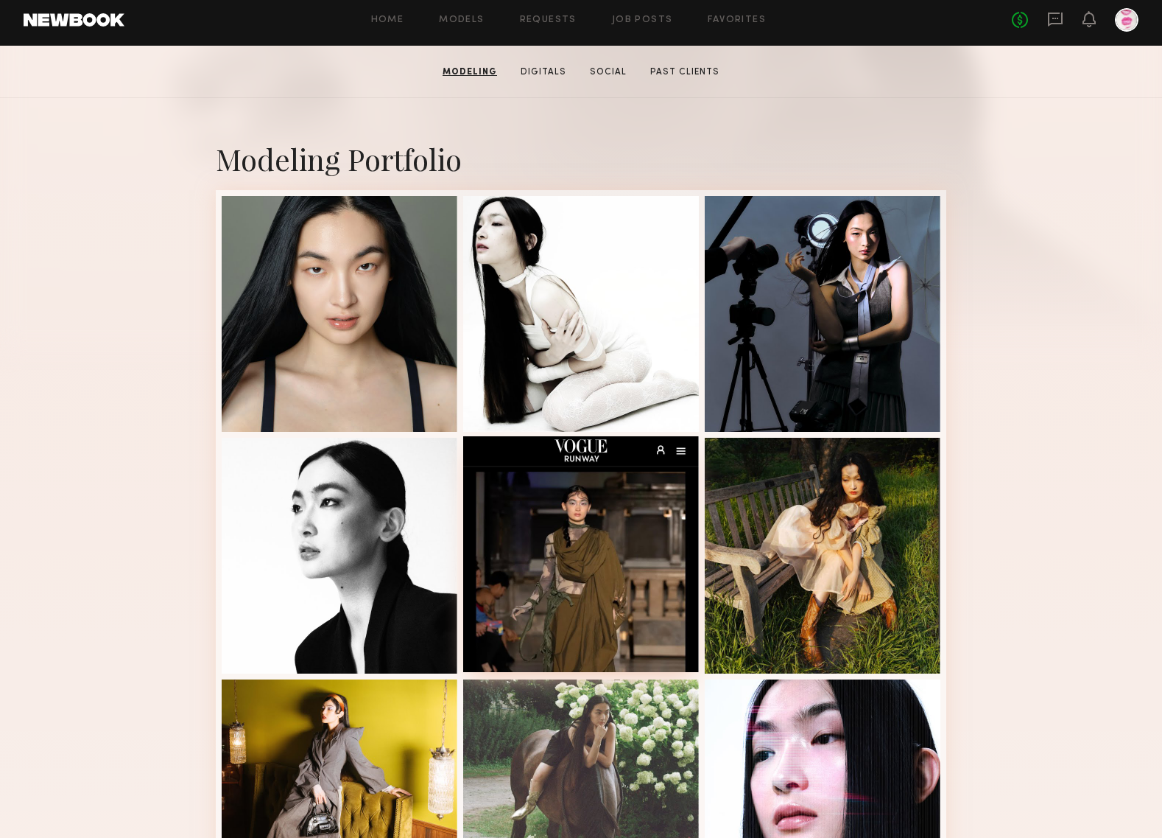
click at [633, 498] on div at bounding box center [581, 554] width 236 height 236
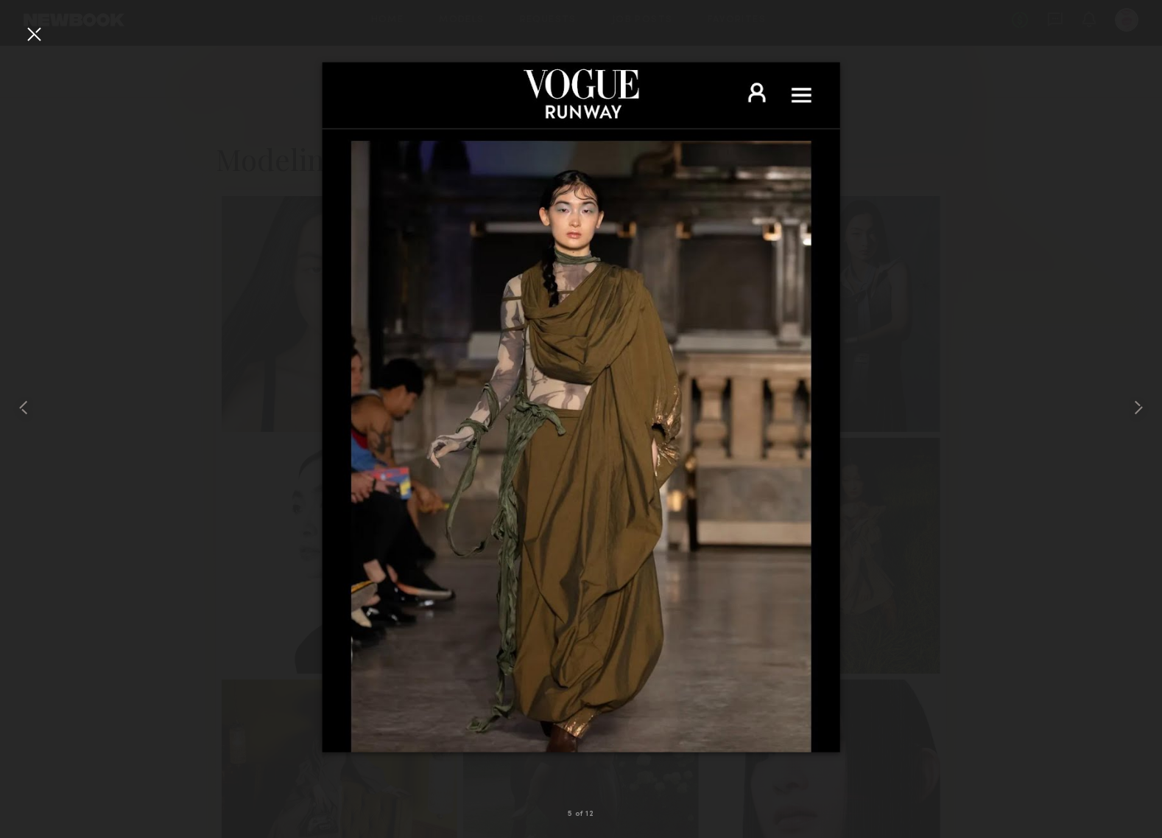
click at [37, 33] on div at bounding box center [34, 34] width 24 height 24
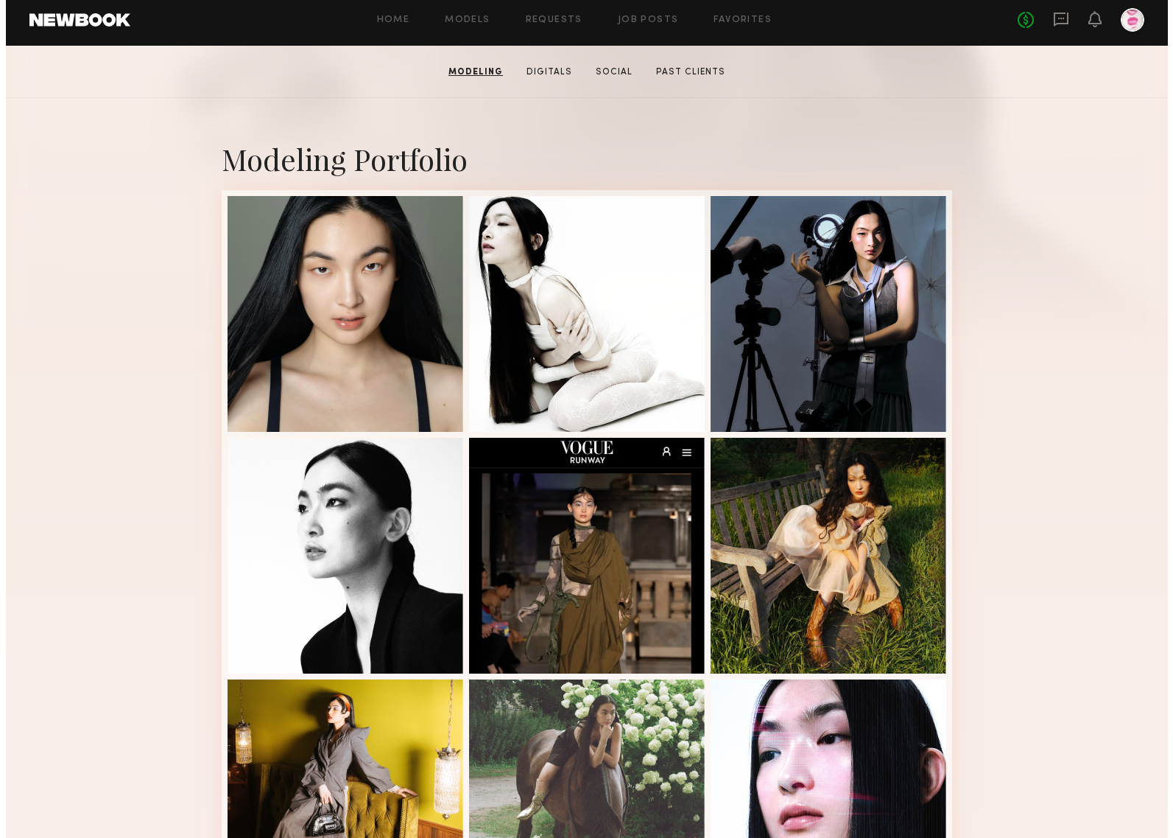
scroll to position [0, 0]
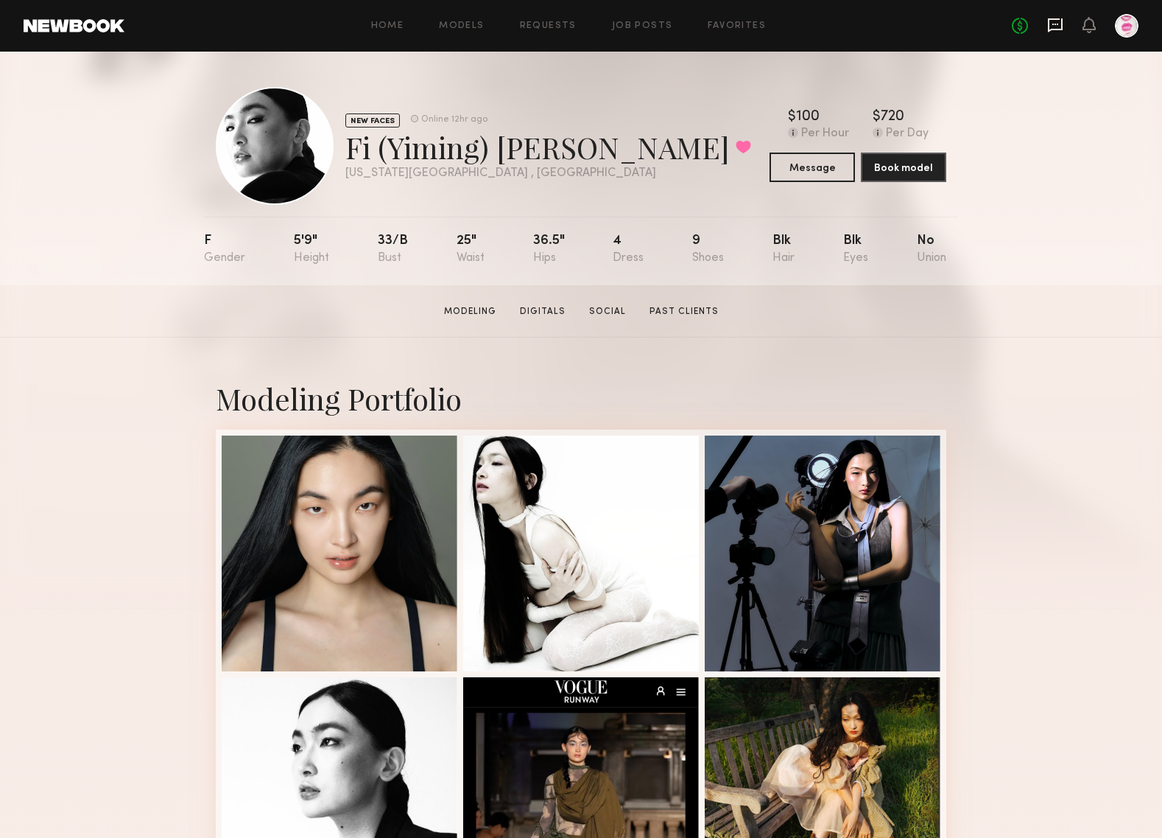
click at [1048, 21] on icon at bounding box center [1055, 25] width 15 height 14
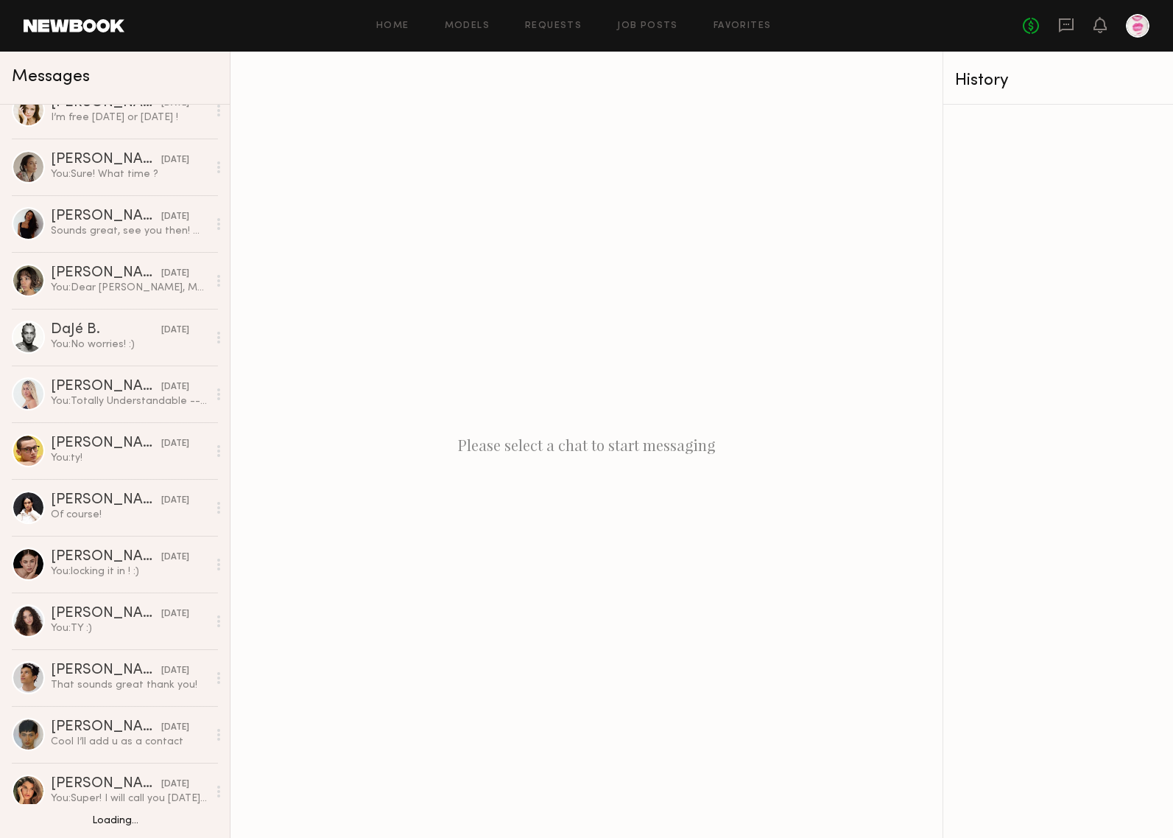
scroll to position [421, 0]
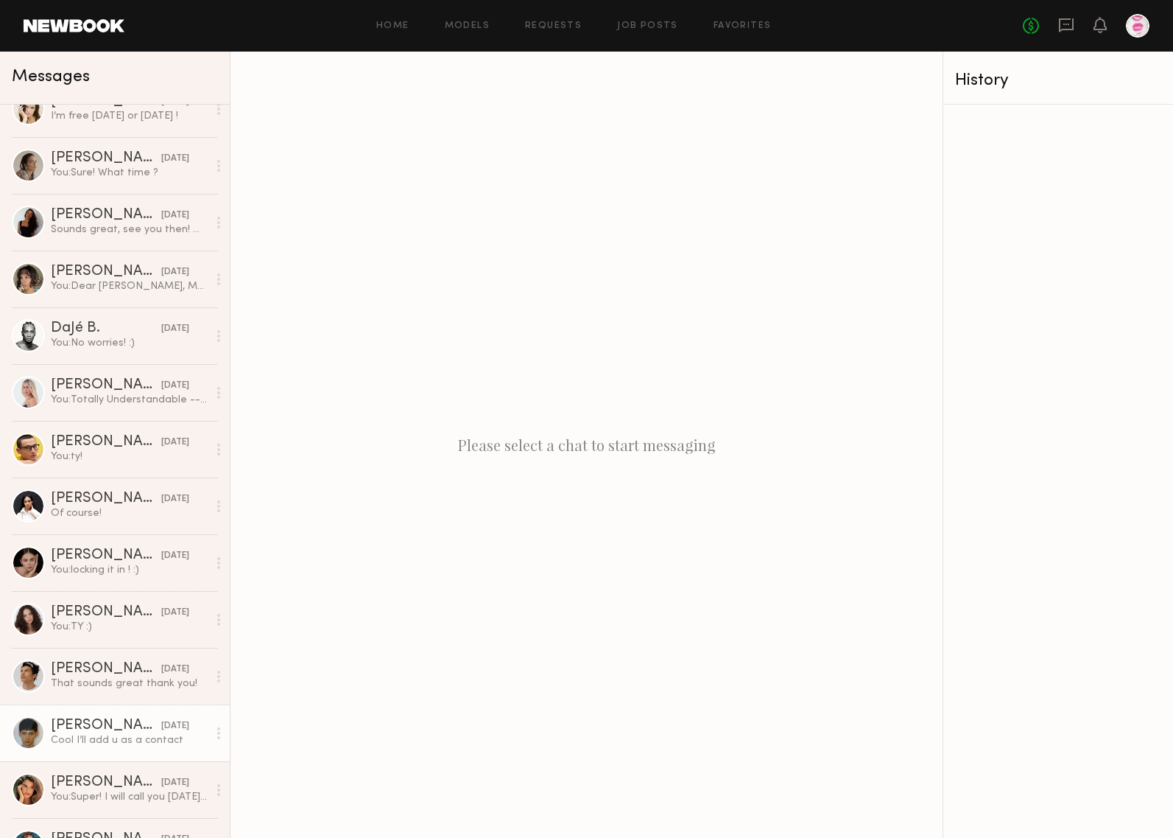
click at [80, 727] on div "[PERSON_NAME]" at bounding box center [106, 725] width 110 height 15
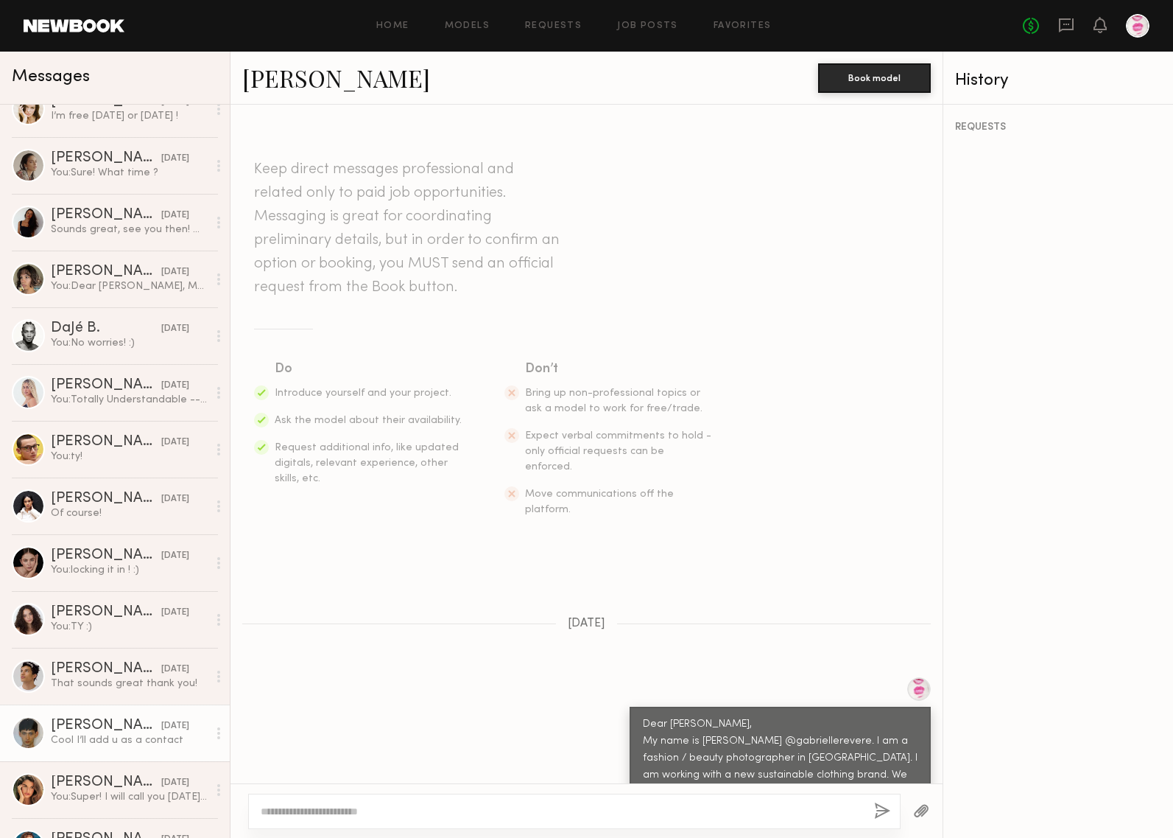
scroll to position [1161, 0]
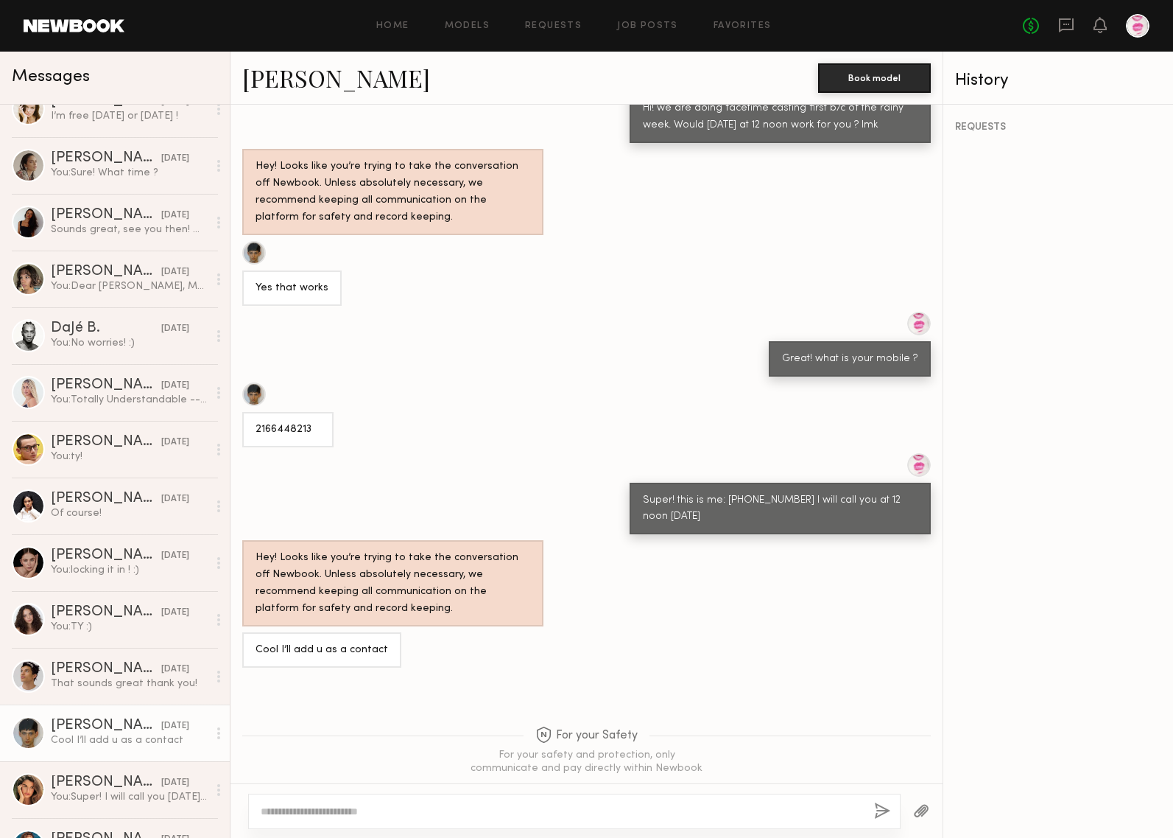
click at [281, 82] on link "[PERSON_NAME]" at bounding box center [336, 78] width 188 height 32
